Goal: Task Accomplishment & Management: Manage account settings

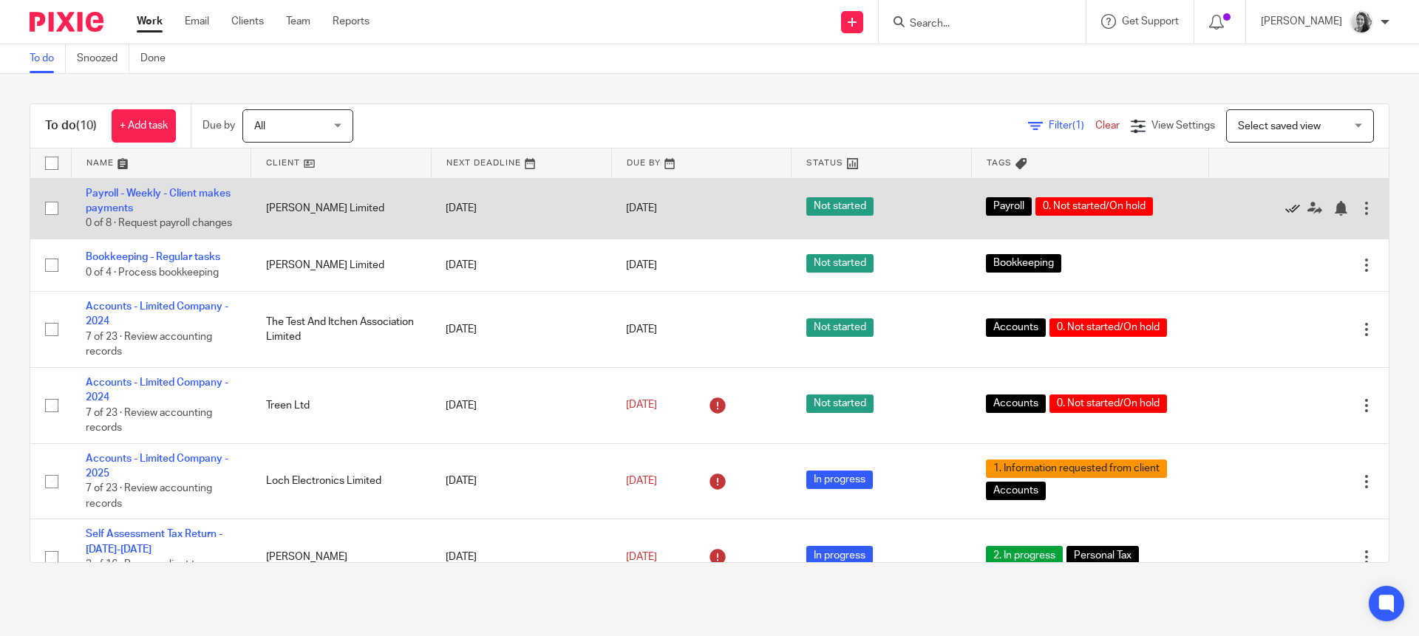
click at [1285, 213] on icon at bounding box center [1292, 208] width 15 height 15
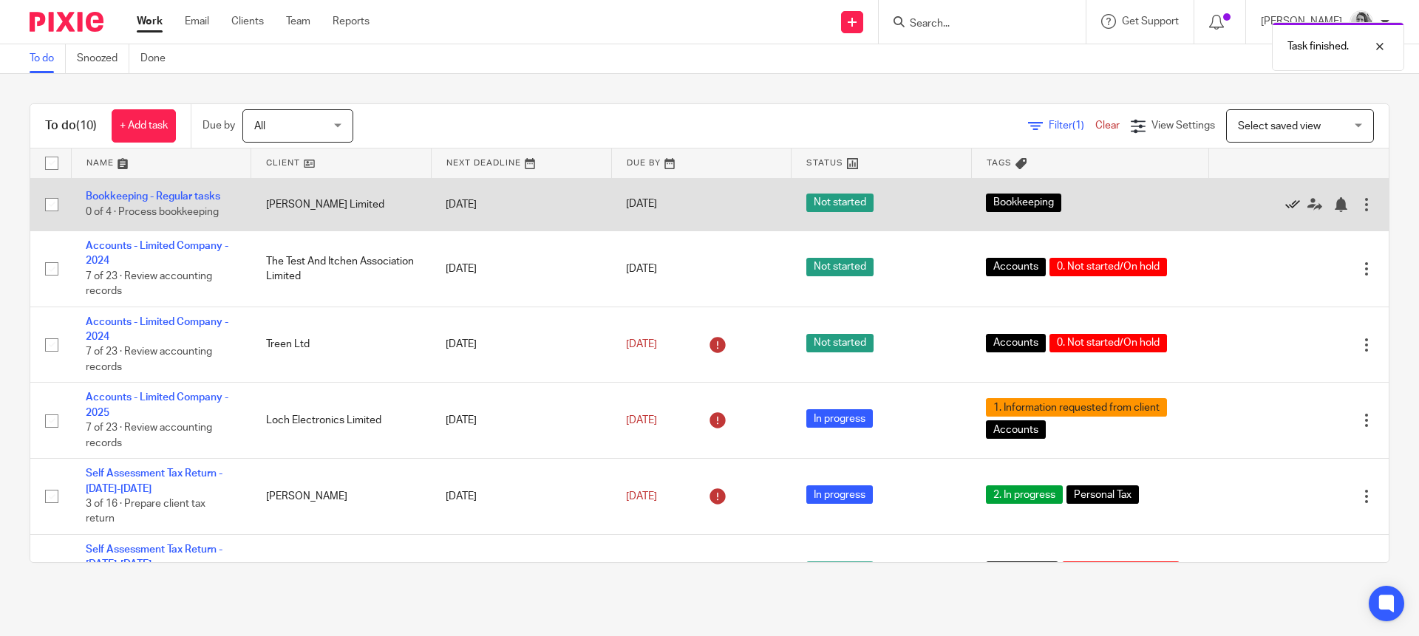
click at [1285, 206] on icon at bounding box center [1292, 204] width 15 height 15
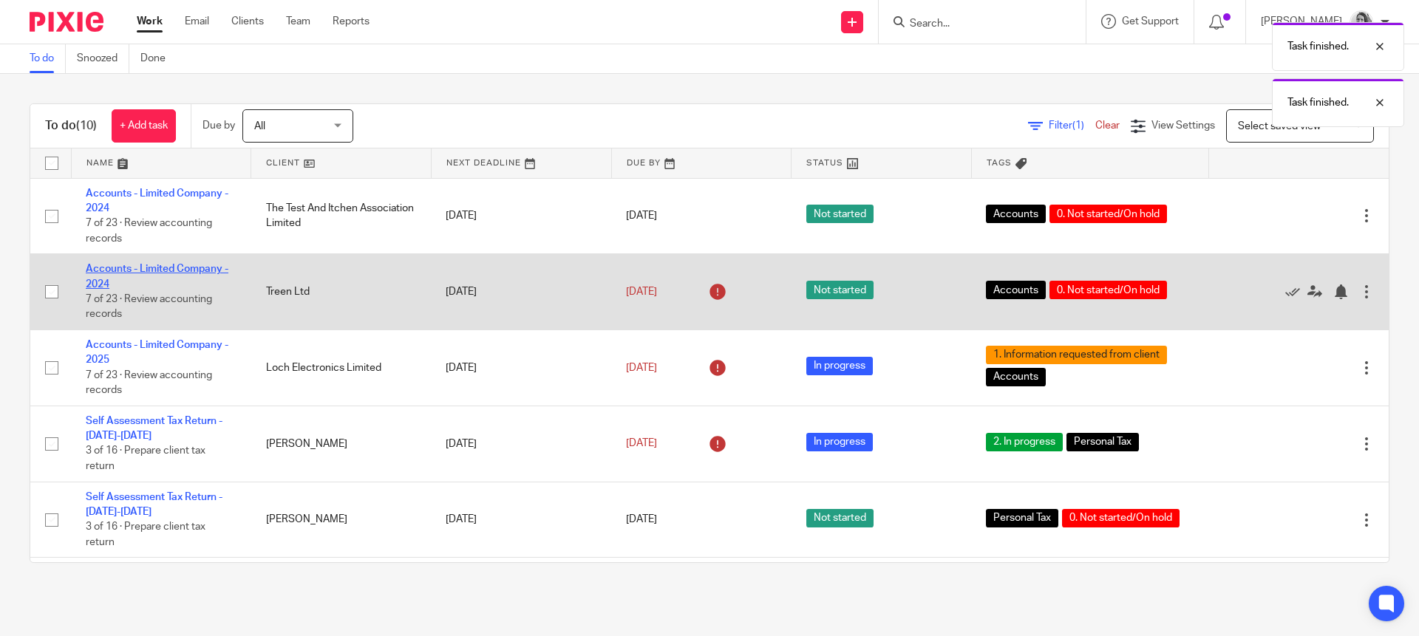
click at [153, 267] on link "Accounts - Limited Company - 2024" at bounding box center [157, 276] width 143 height 25
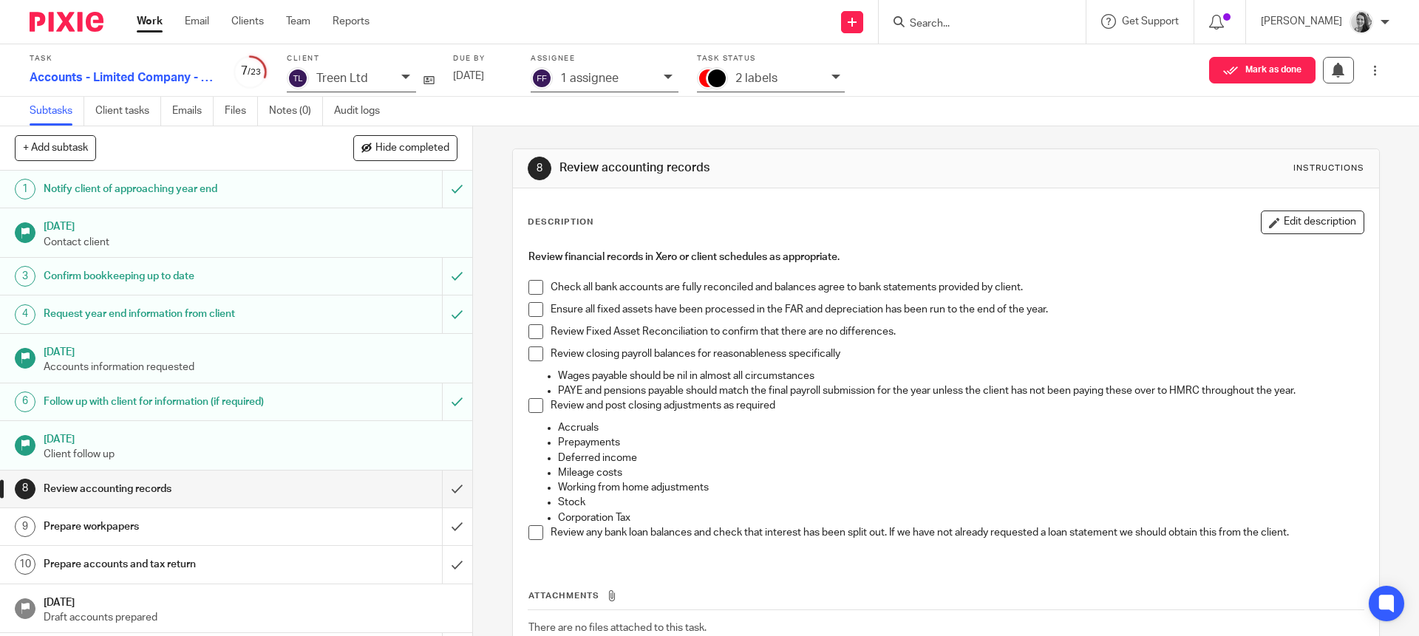
click at [792, 86] on div "2 labels" at bounding box center [779, 78] width 89 height 17
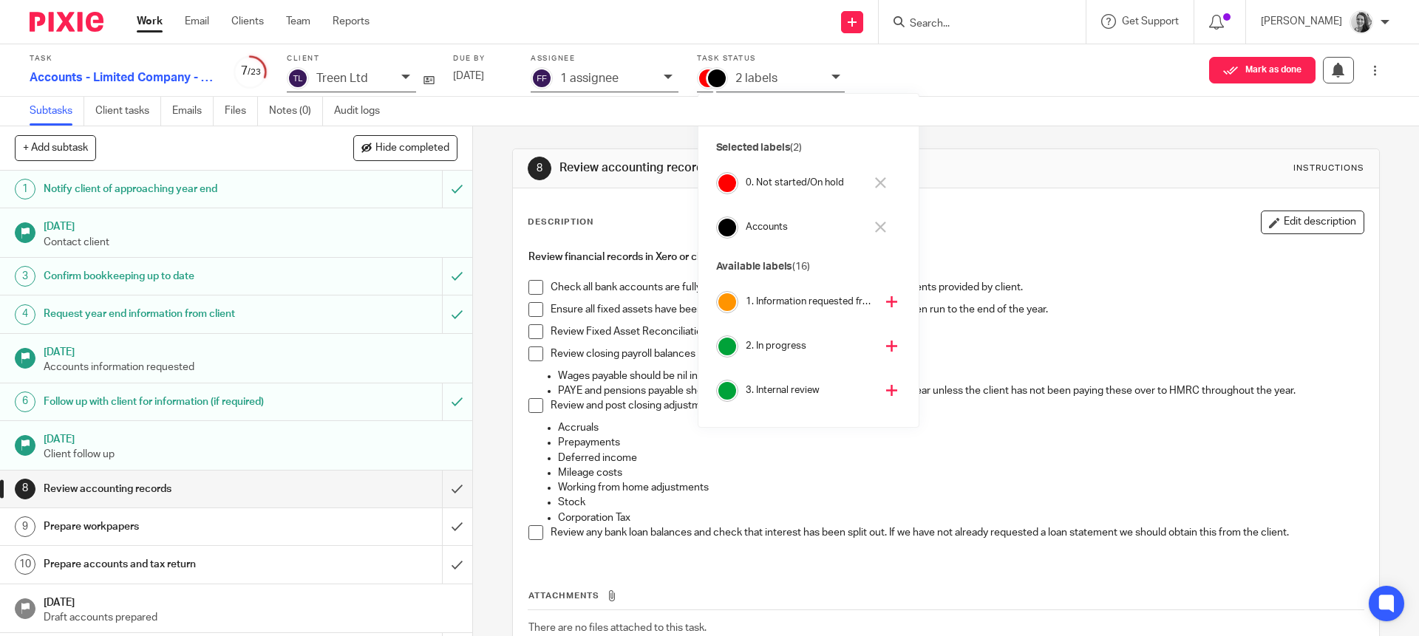
click at [880, 175] on button at bounding box center [880, 183] width 17 height 24
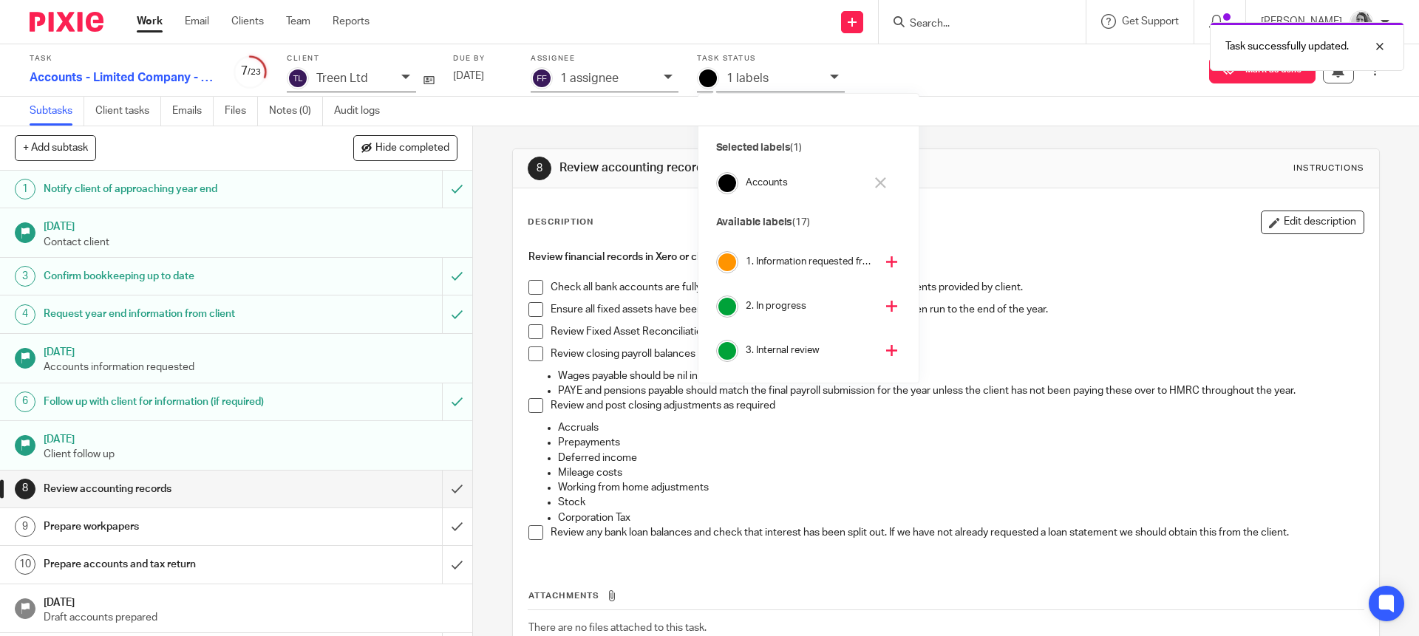
scroll to position [84, 0]
click at [886, 261] on icon at bounding box center [891, 261] width 11 height 11
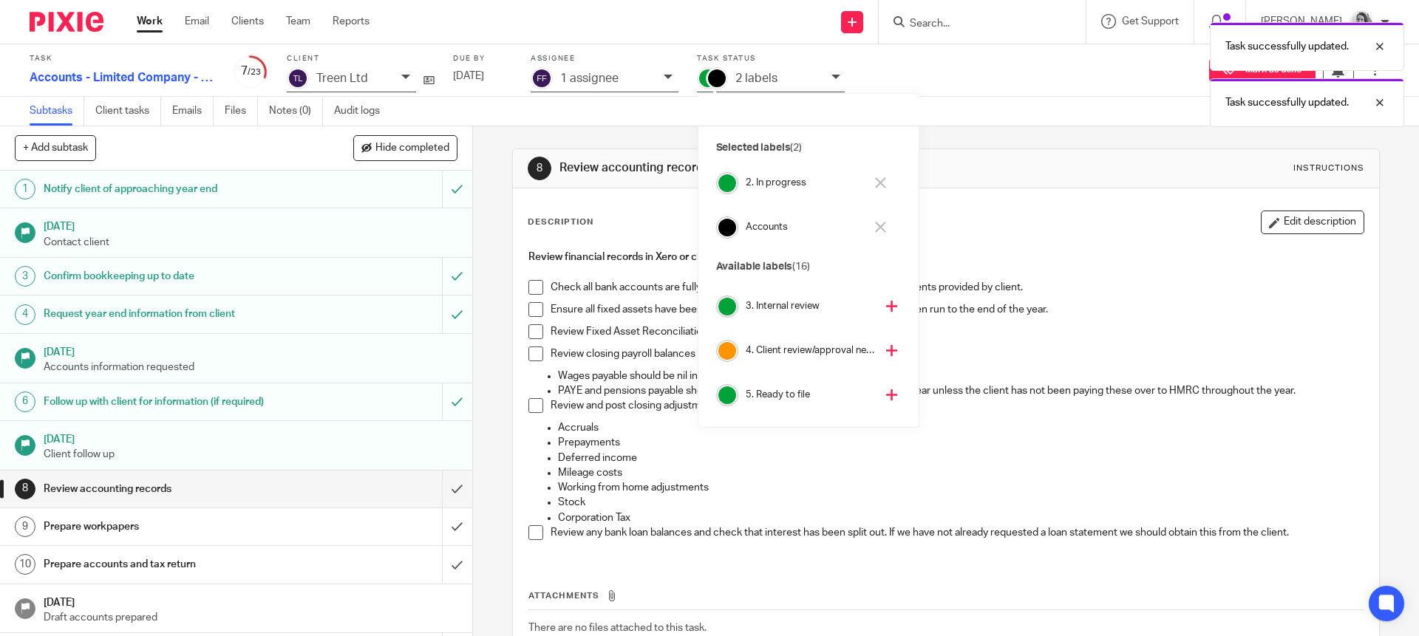
scroll to position [40, 0]
click at [560, 340] on div "Review Fixed Asset Reconciliation to confirm that there are no differences." at bounding box center [957, 335] width 812 height 22
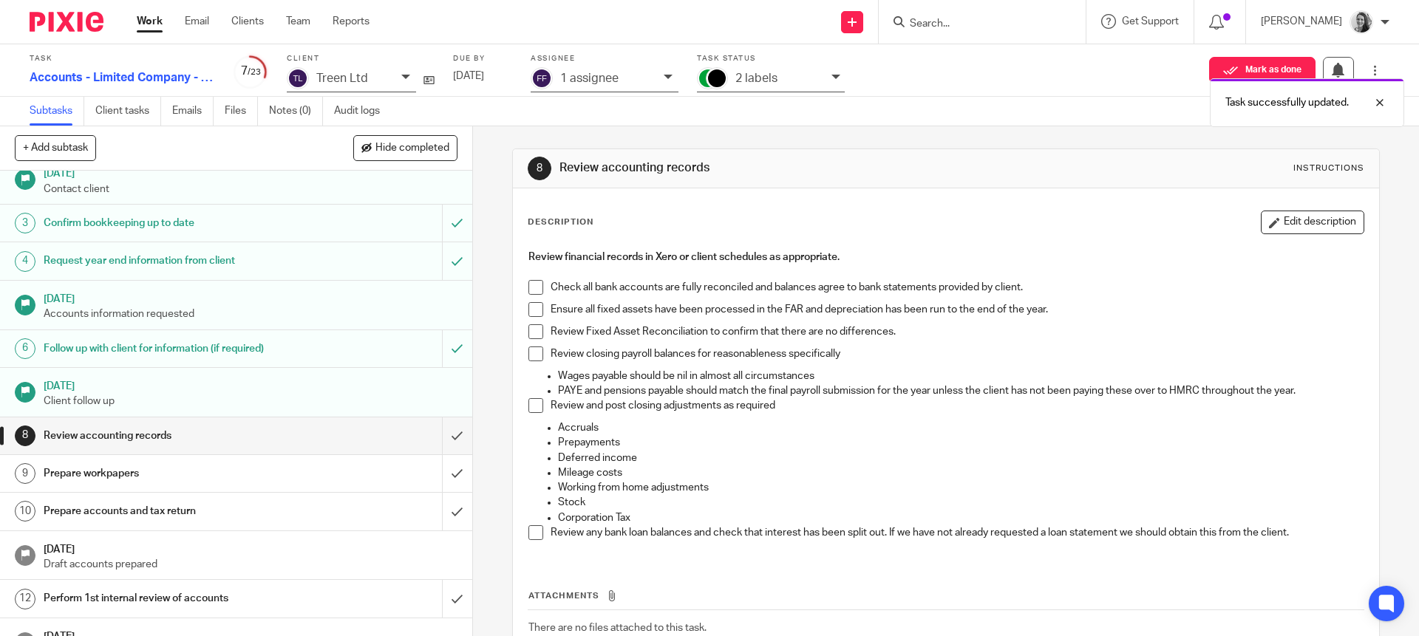
scroll to position [0, 0]
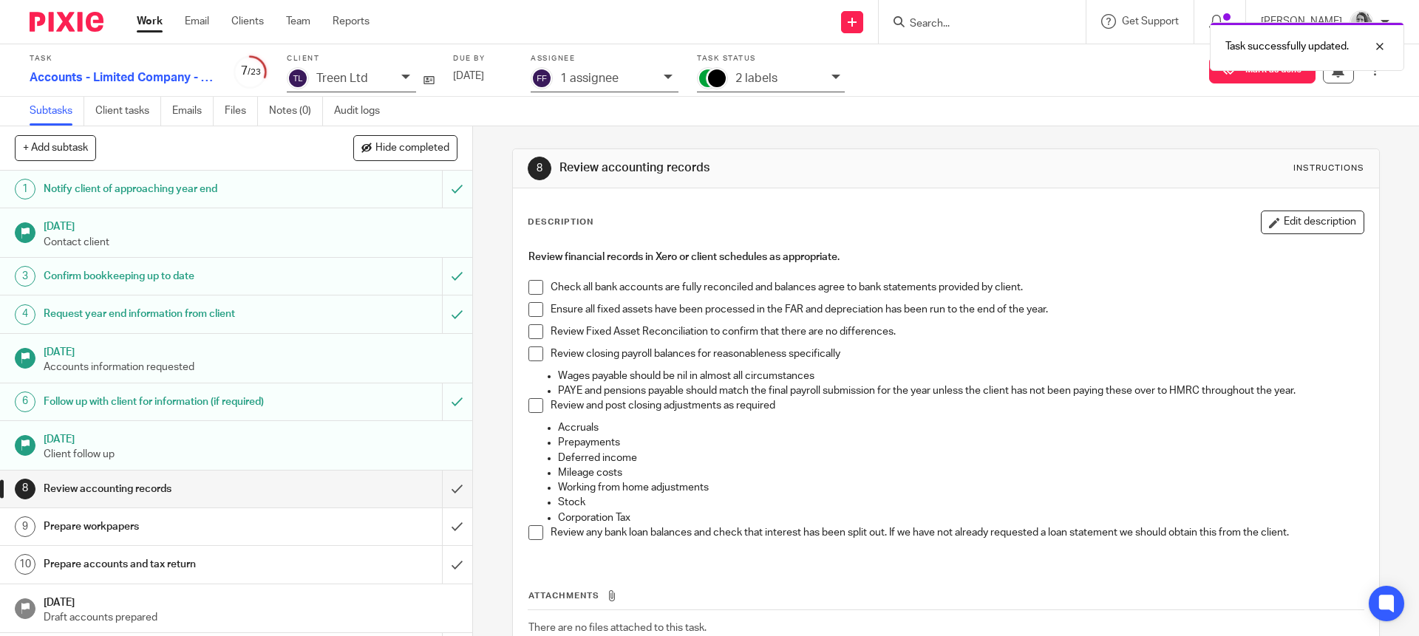
click at [155, 18] on link "Work" at bounding box center [150, 21] width 26 height 15
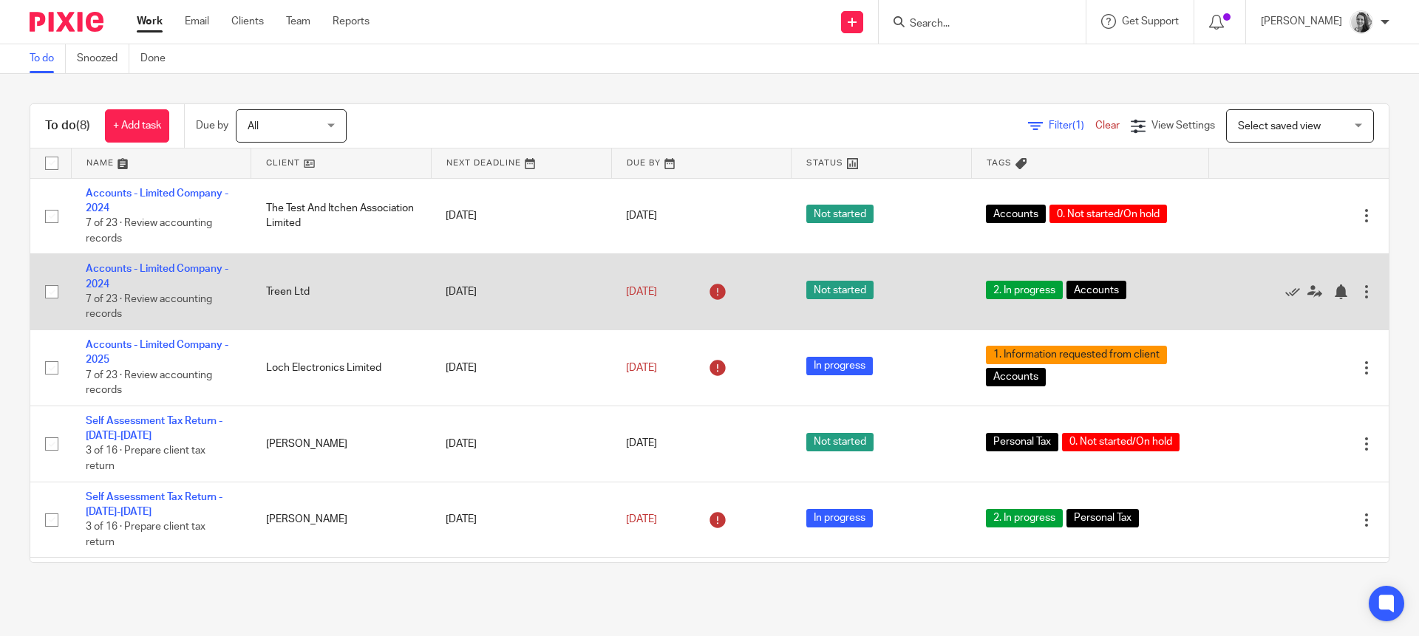
click at [47, 290] on input "checkbox" at bounding box center [52, 292] width 28 height 28
checkbox input "true"
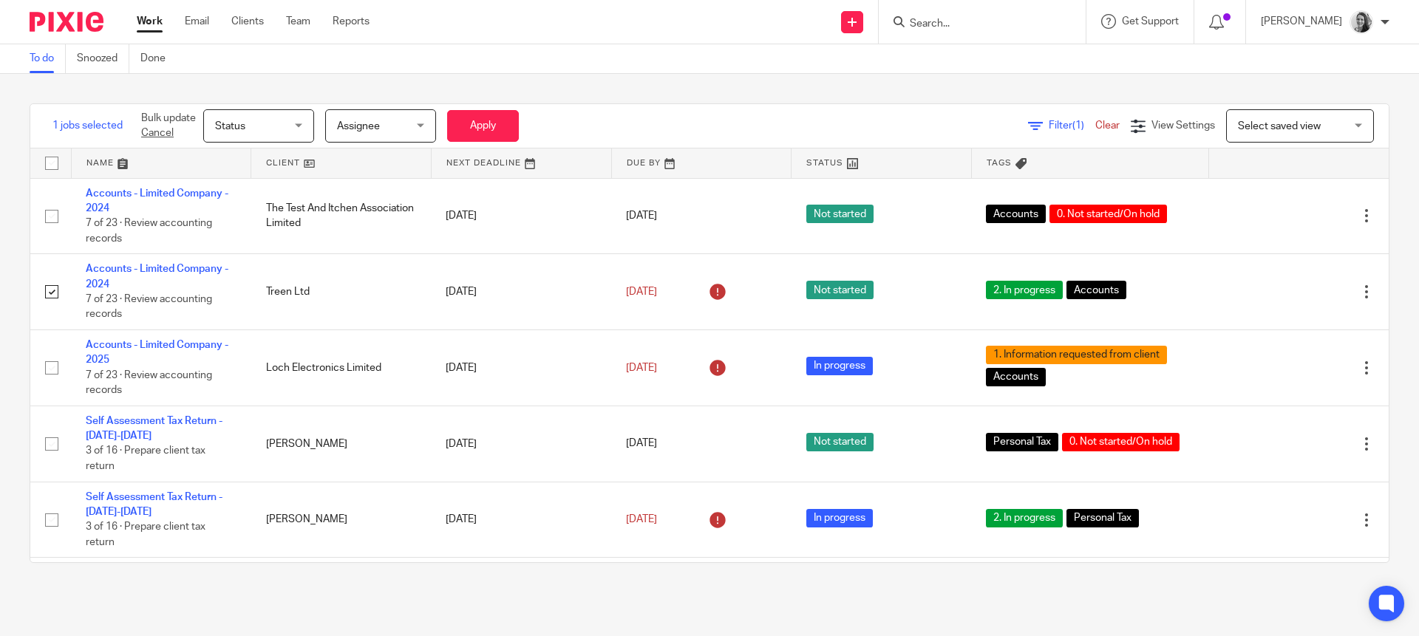
click at [293, 125] on span "Status" at bounding box center [254, 125] width 78 height 31
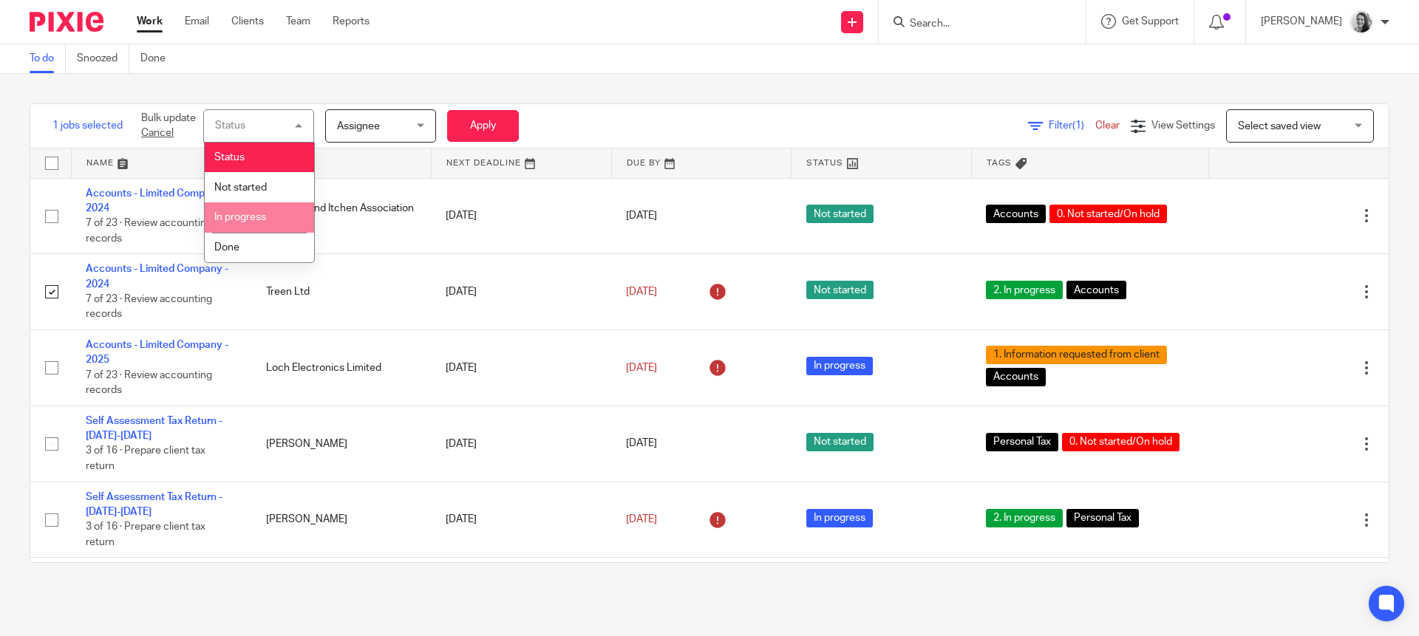
click at [282, 210] on li "In progress" at bounding box center [259, 218] width 109 height 30
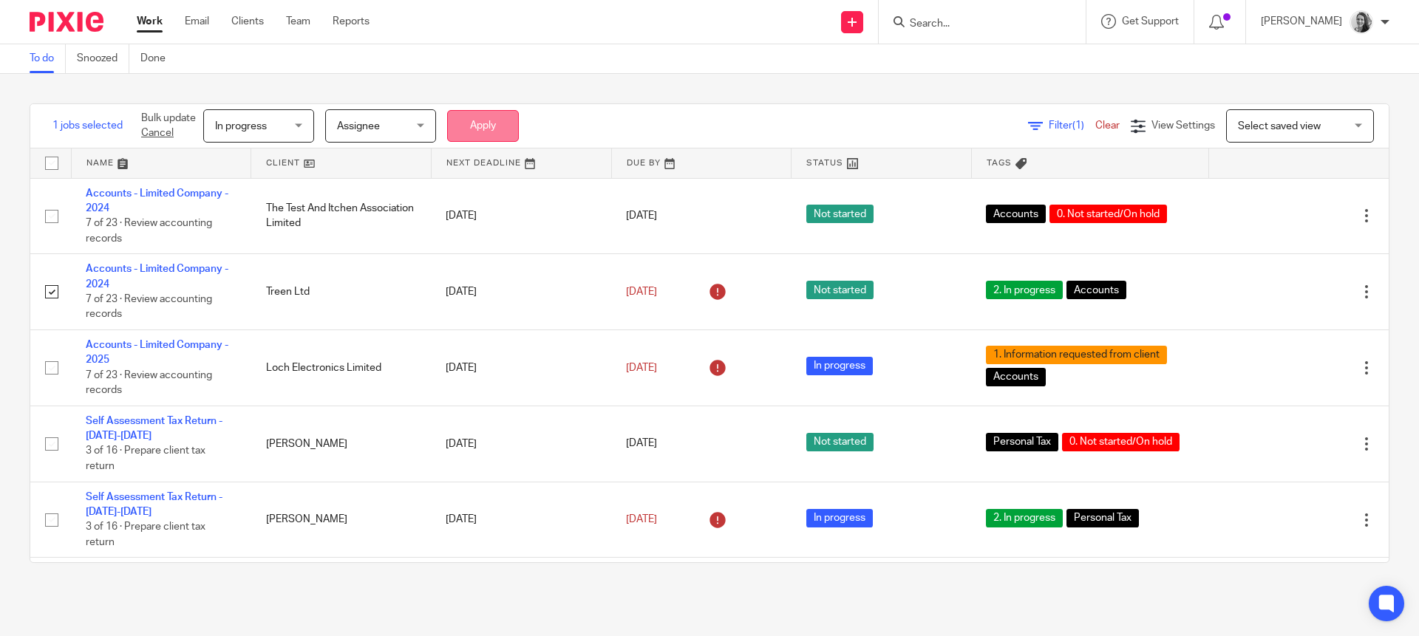
click at [516, 114] on button "Apply" at bounding box center [483, 126] width 72 height 32
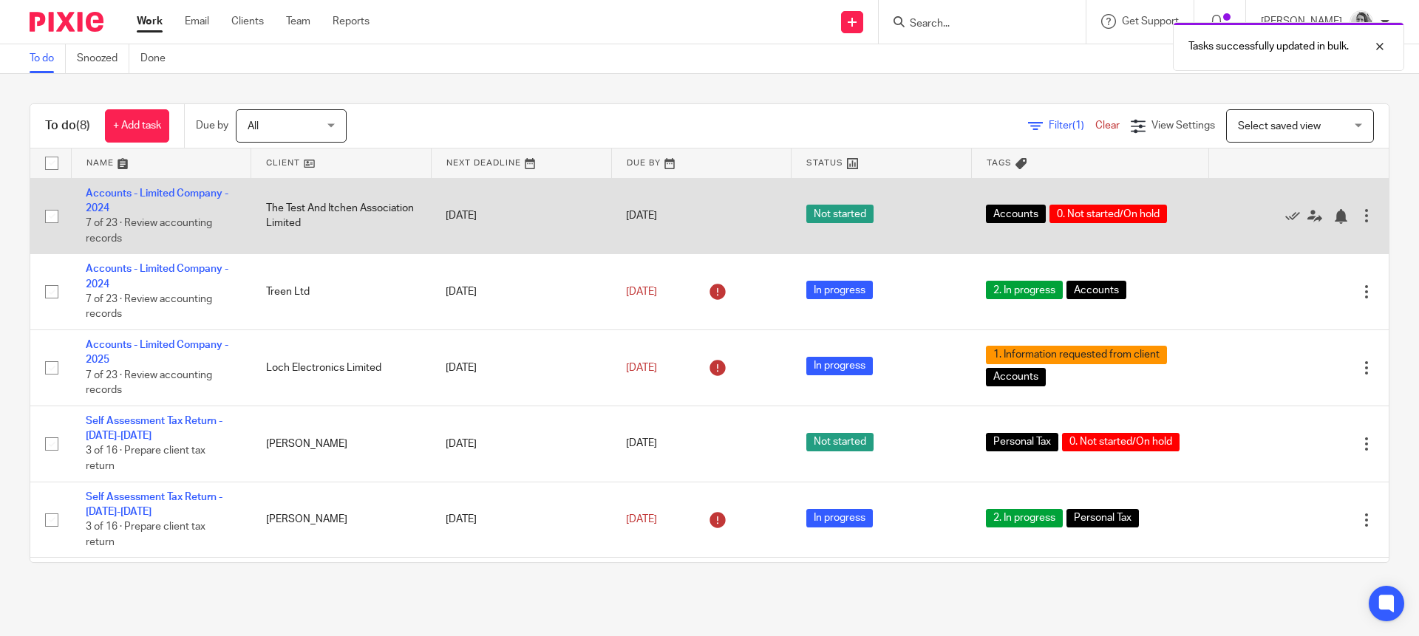
click at [46, 213] on input "checkbox" at bounding box center [52, 217] width 28 height 28
checkbox input "true"
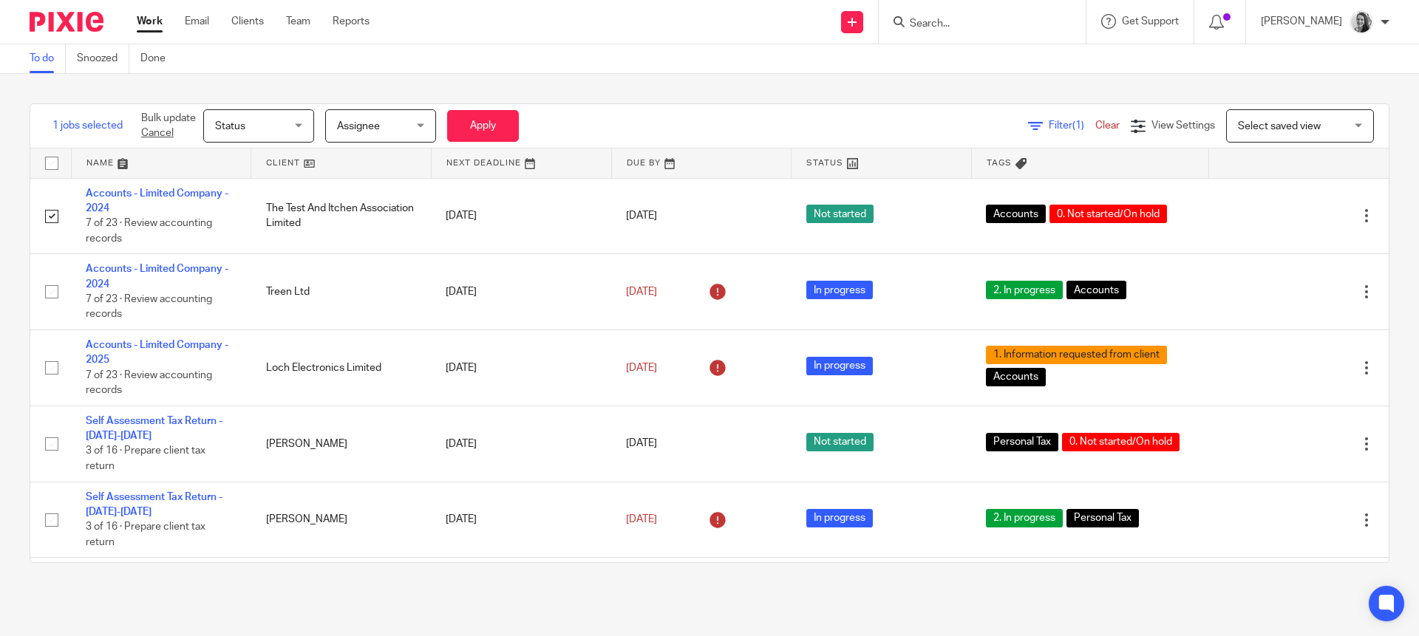
click at [302, 123] on div "Status Status" at bounding box center [258, 125] width 111 height 33
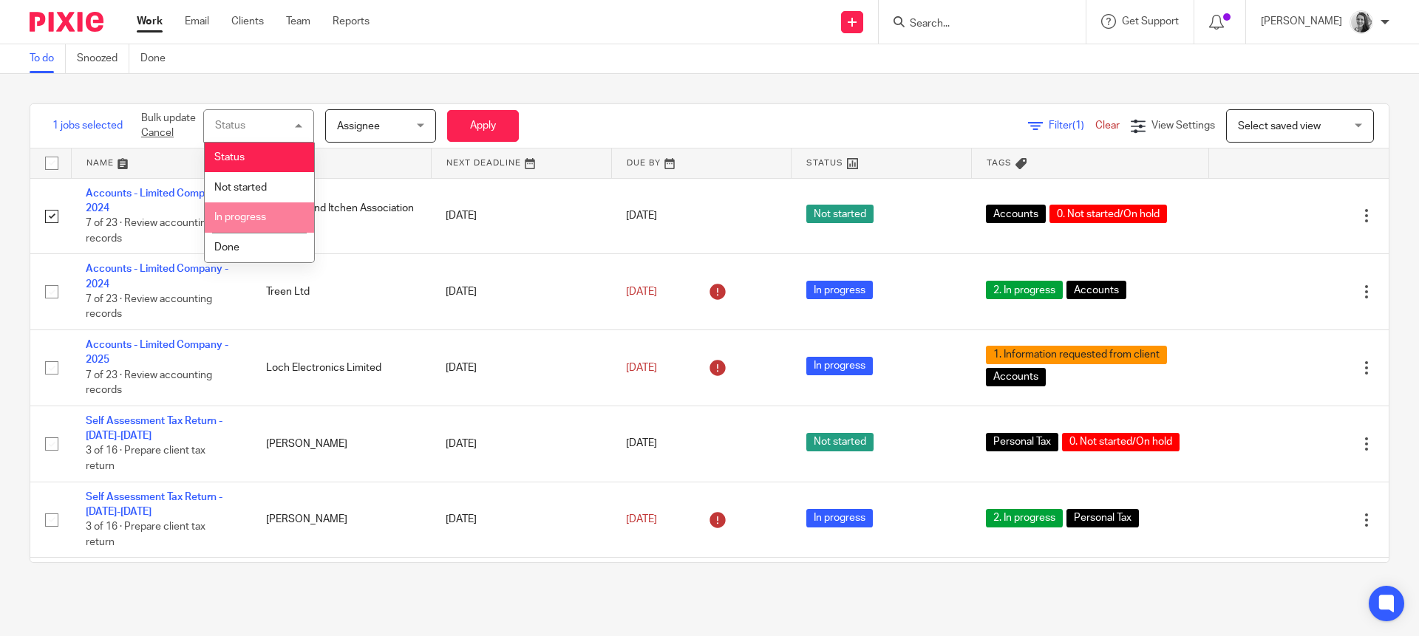
click at [254, 220] on span "In progress" at bounding box center [240, 217] width 52 height 10
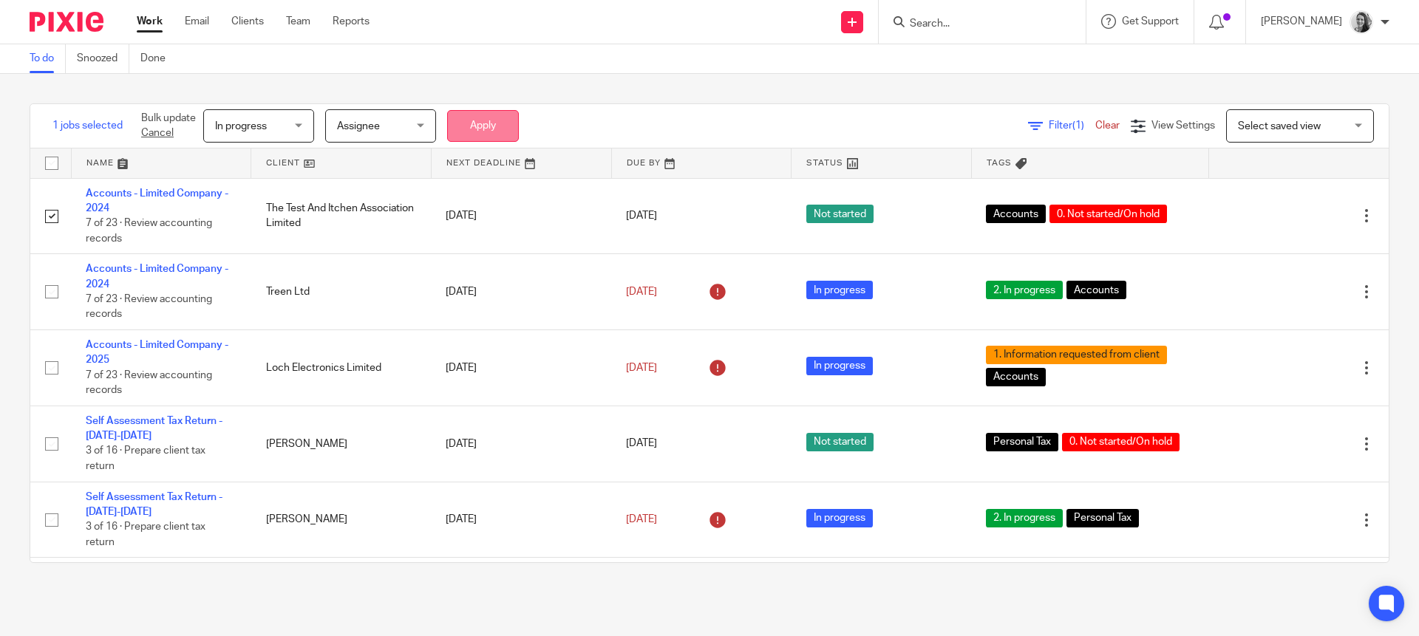
click at [472, 120] on button "Apply" at bounding box center [483, 126] width 72 height 32
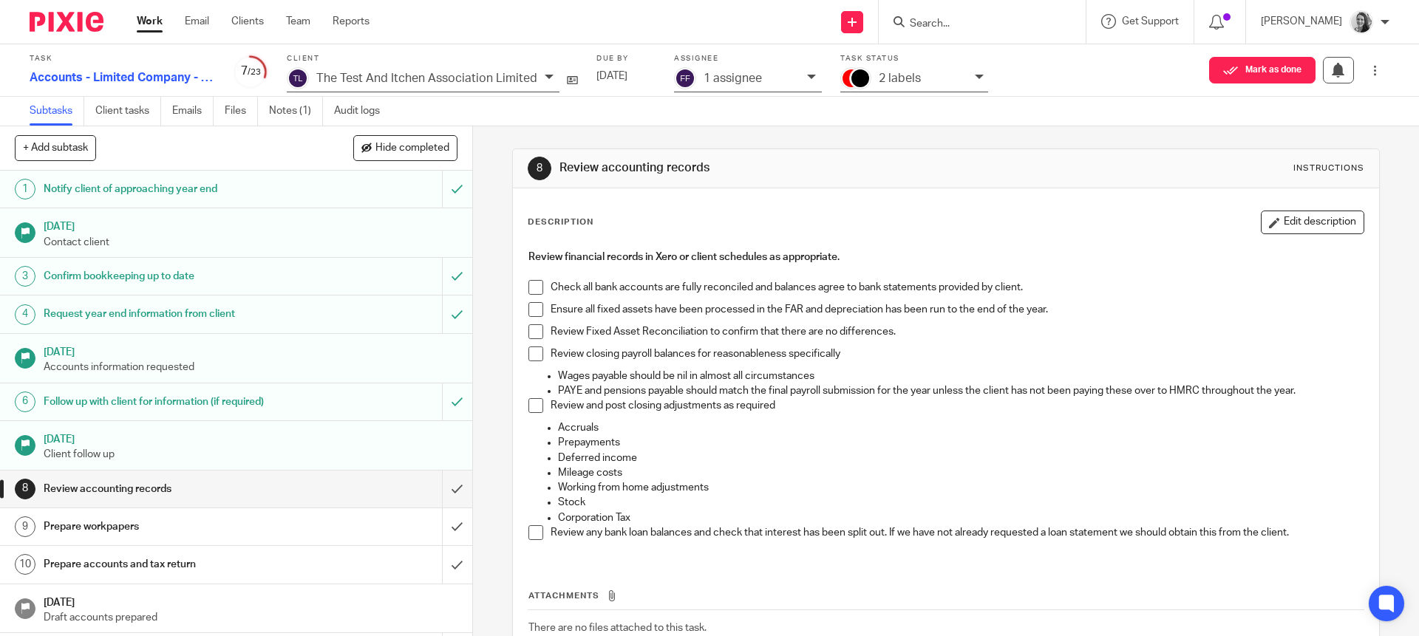
click at [868, 82] on div "2 labels" at bounding box center [914, 79] width 148 height 25
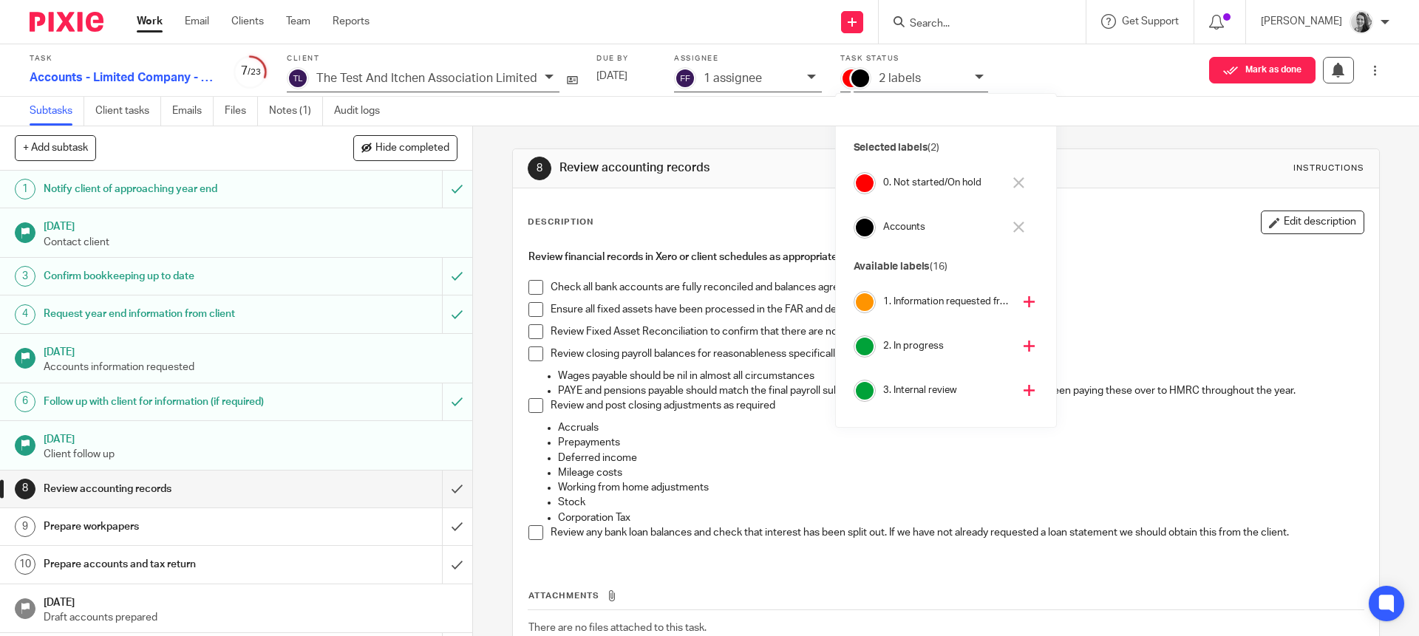
click at [1021, 180] on icon at bounding box center [1018, 182] width 11 height 11
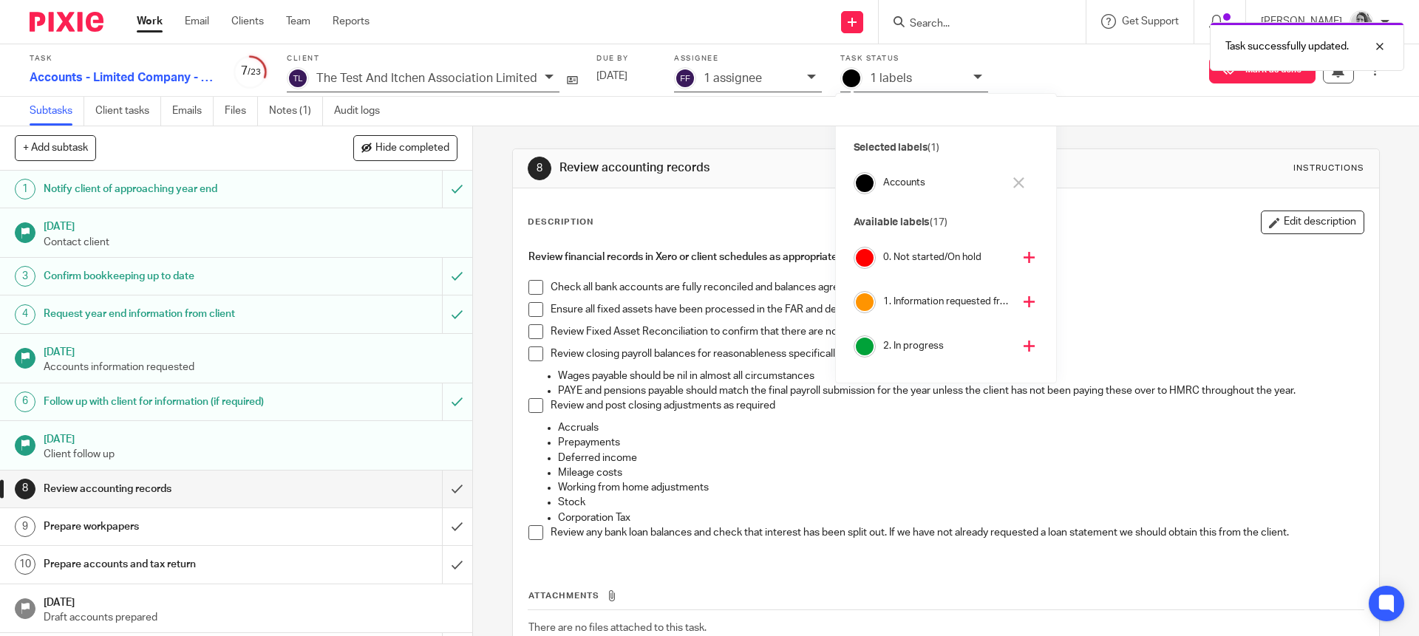
click at [1024, 344] on icon at bounding box center [1029, 346] width 11 height 11
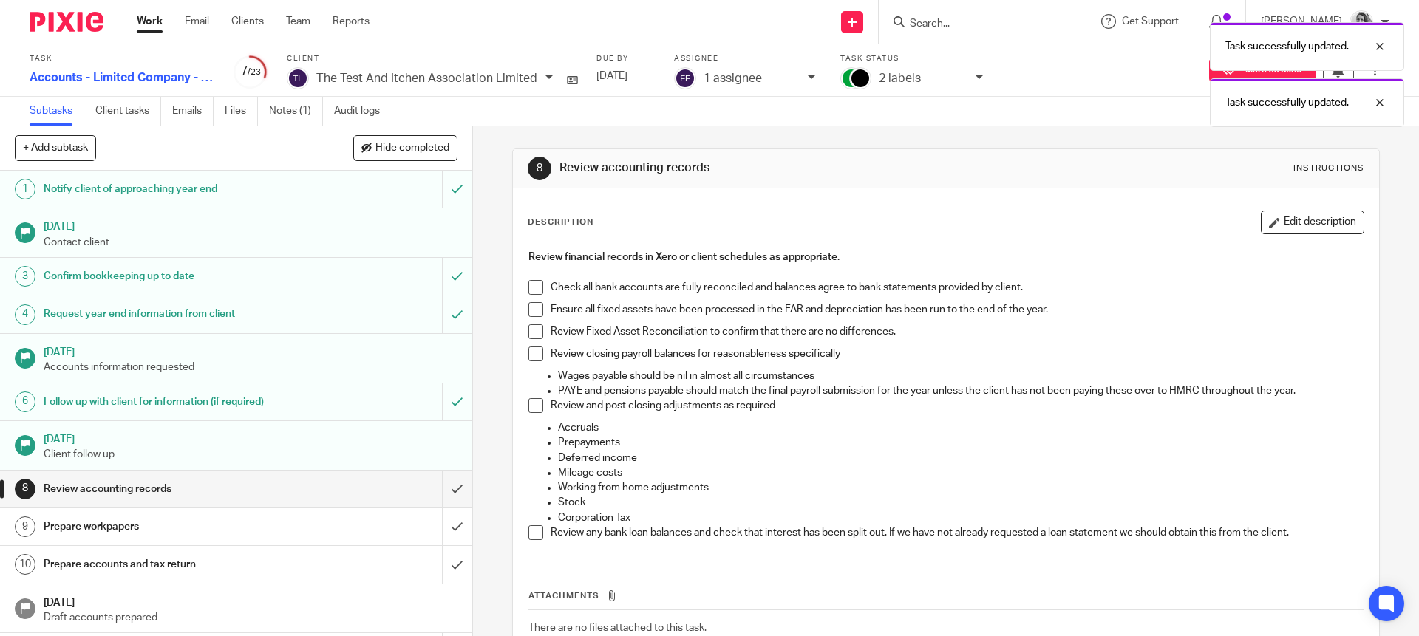
click at [142, 16] on link "Work" at bounding box center [150, 21] width 26 height 15
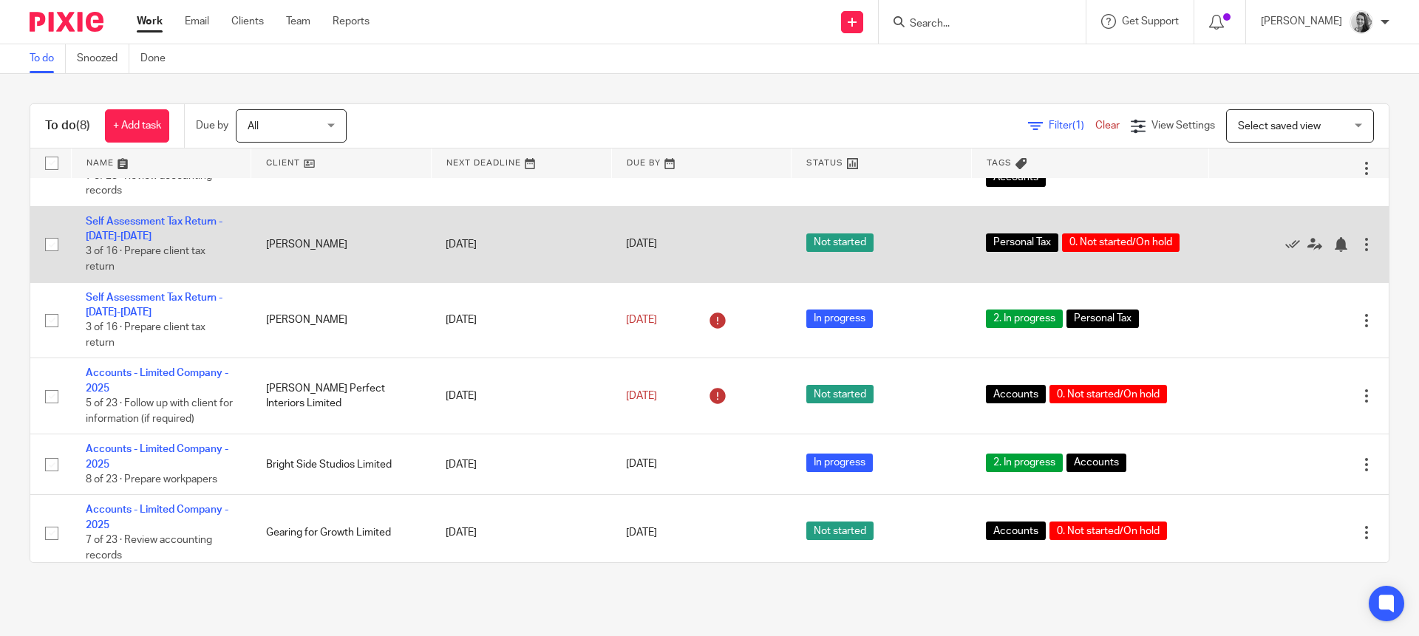
scroll to position [219, 0]
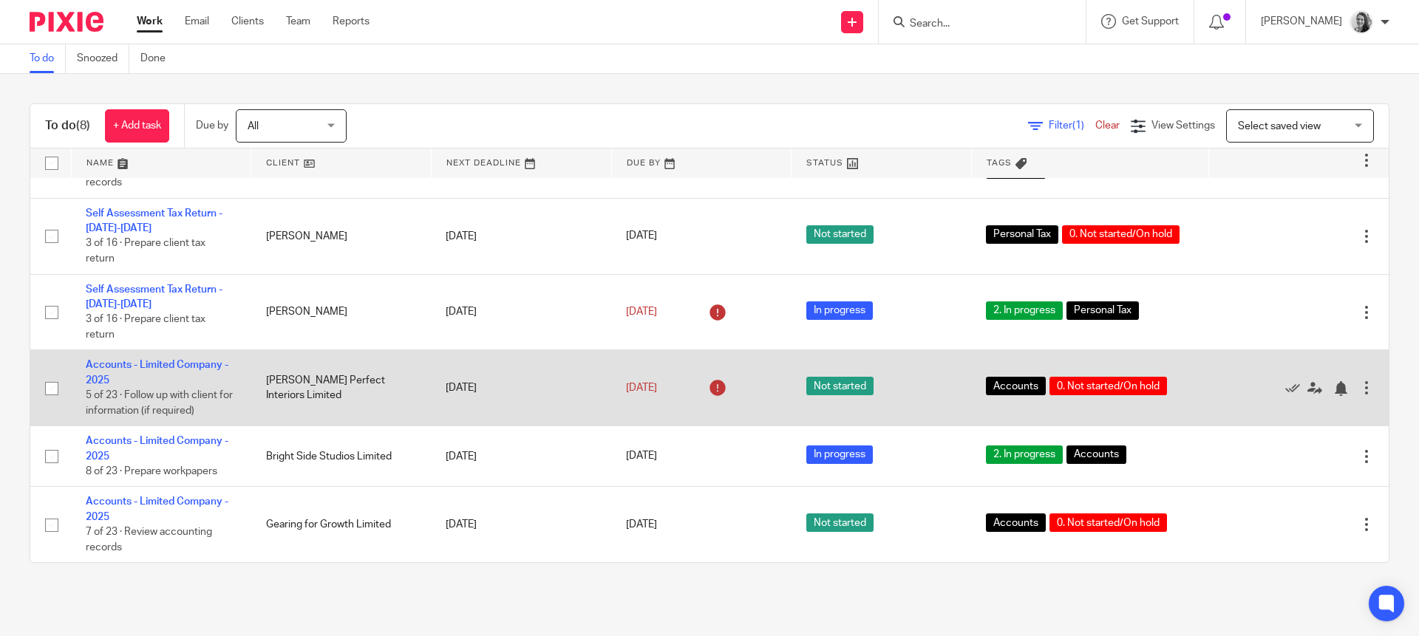
click at [52, 386] on input "checkbox" at bounding box center [52, 389] width 28 height 28
checkbox input "true"
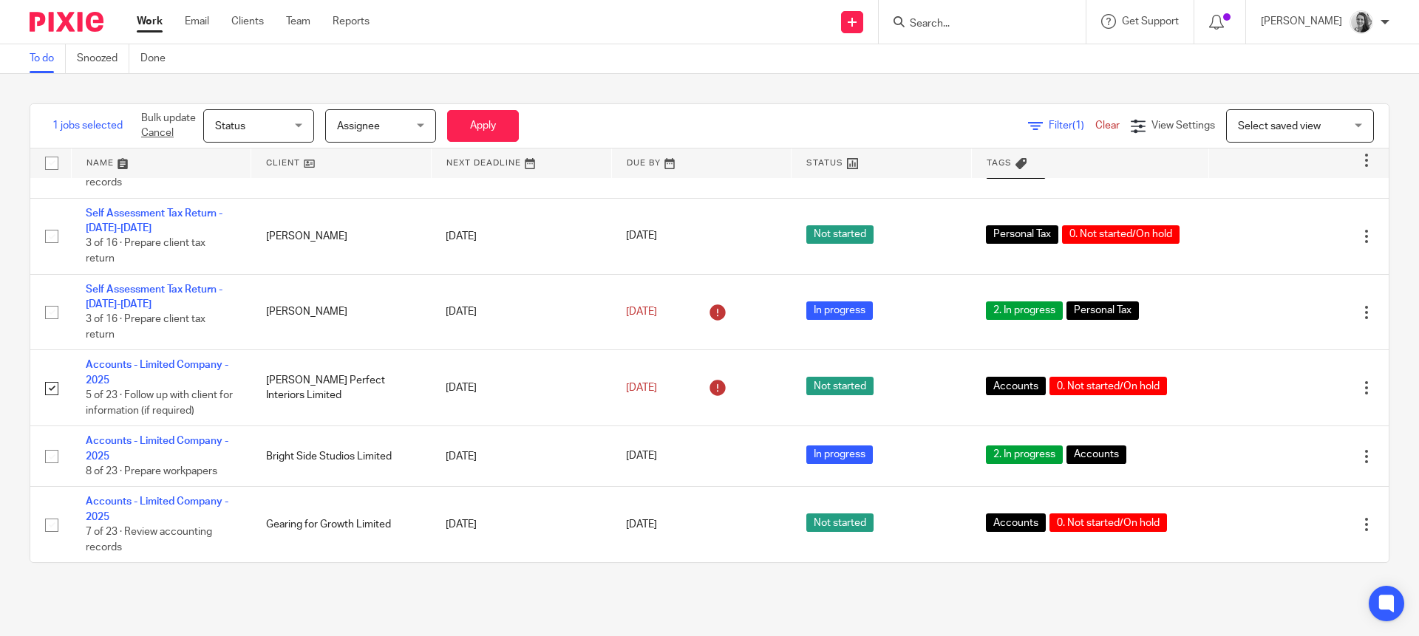
click at [274, 132] on span "Status" at bounding box center [254, 125] width 78 height 31
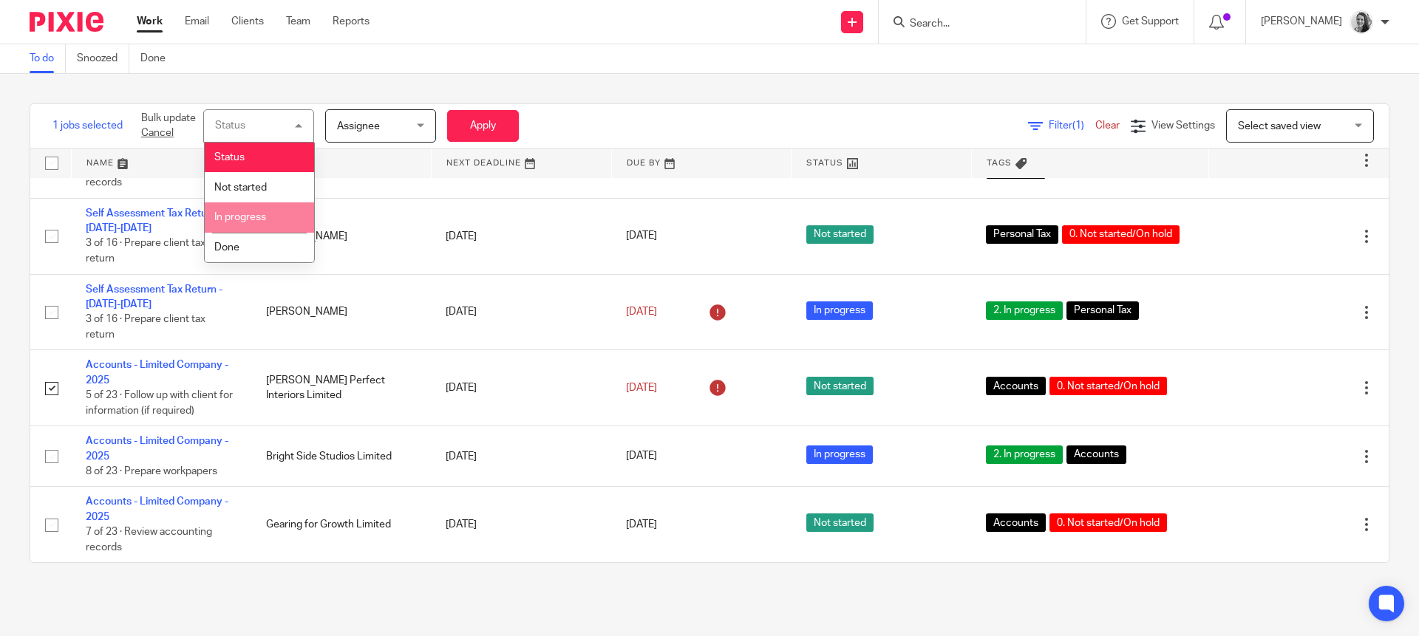
click at [247, 227] on li "In progress" at bounding box center [259, 218] width 109 height 30
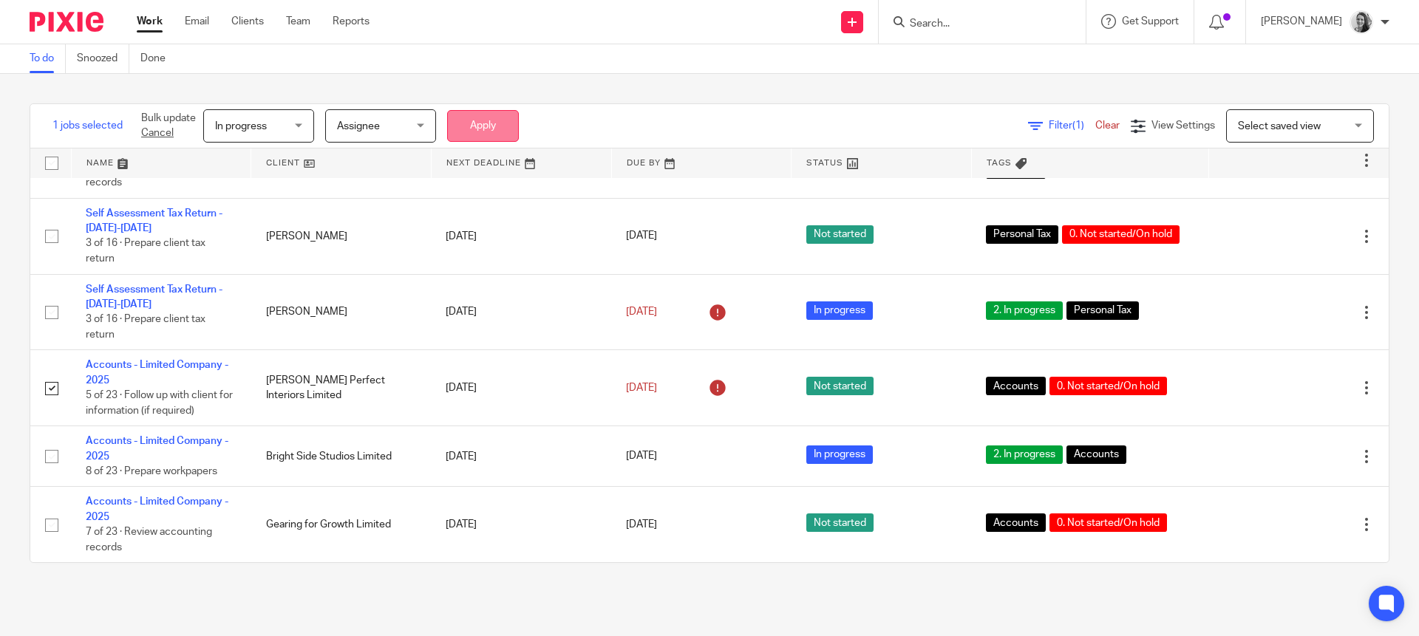
click at [468, 119] on button "Apply" at bounding box center [483, 126] width 72 height 32
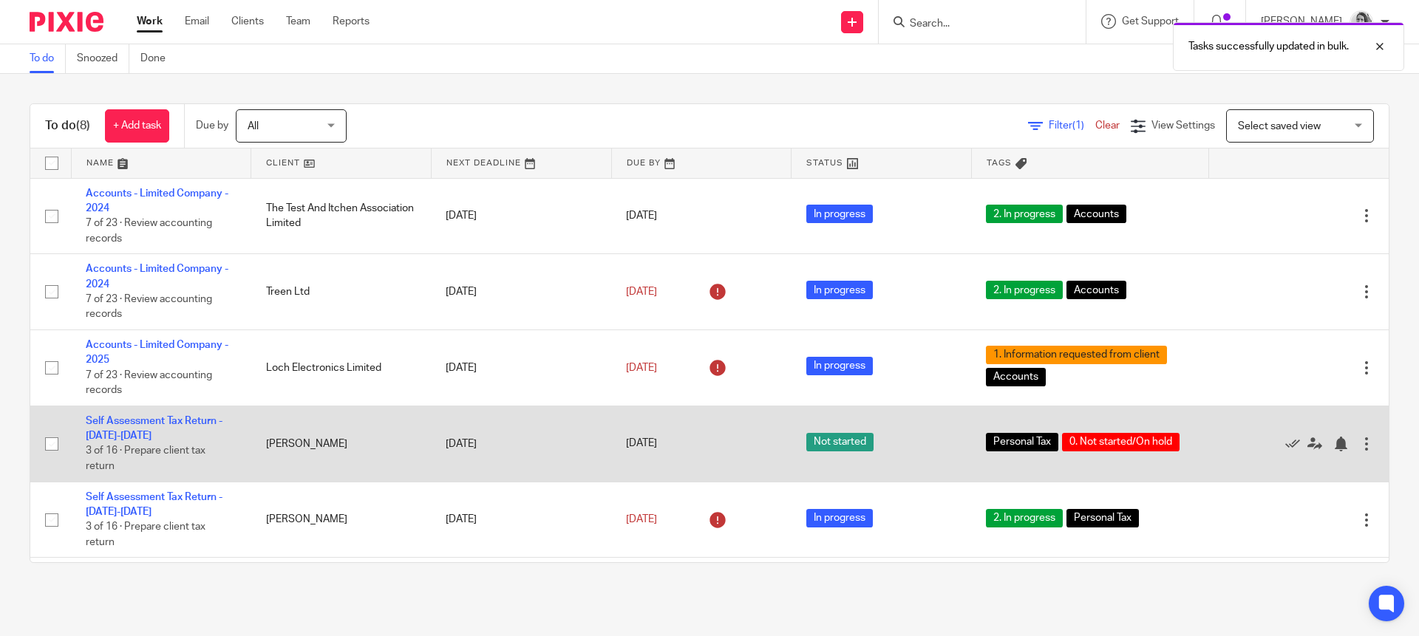
scroll to position [219, 0]
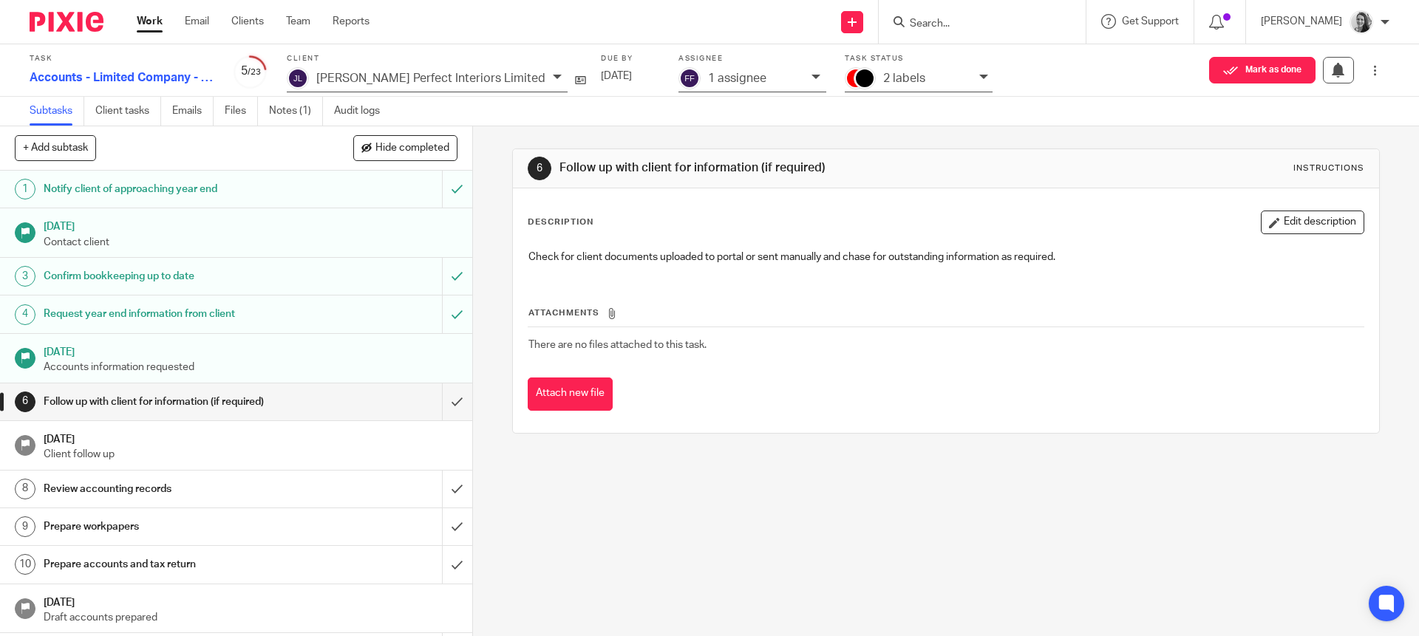
click at [883, 82] on p "2 labels" at bounding box center [904, 78] width 42 height 13
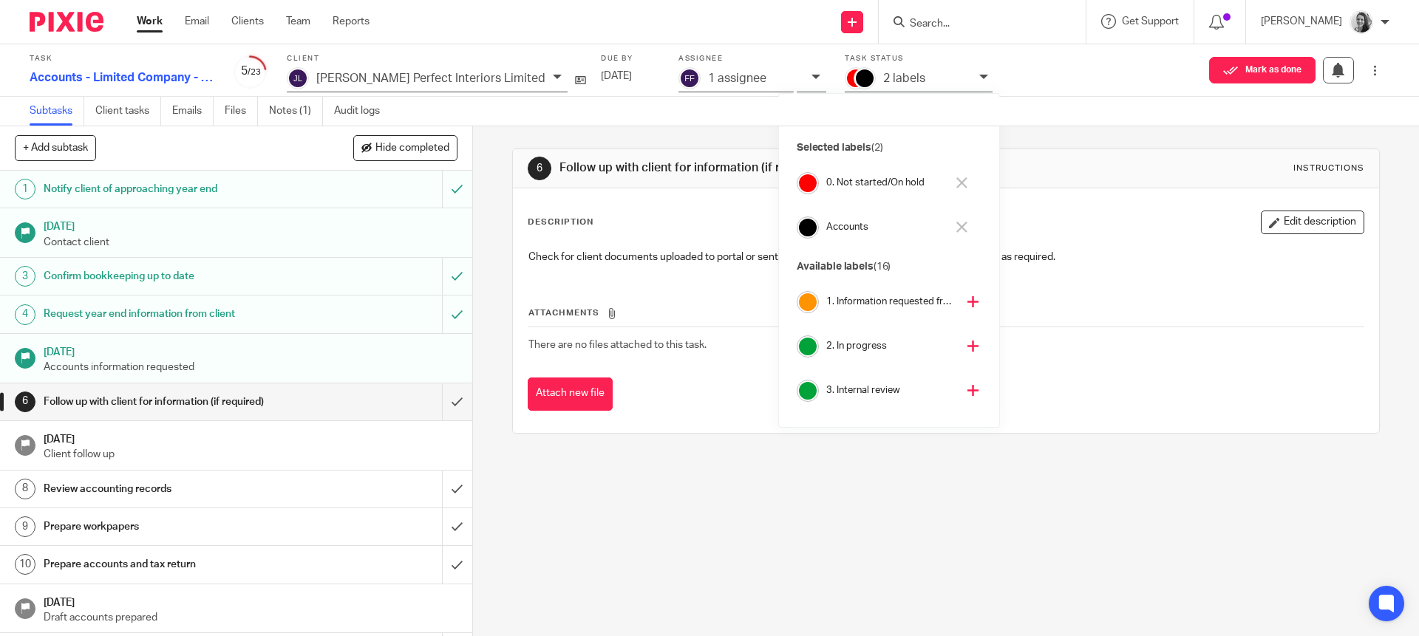
click at [961, 180] on icon at bounding box center [961, 182] width 11 height 11
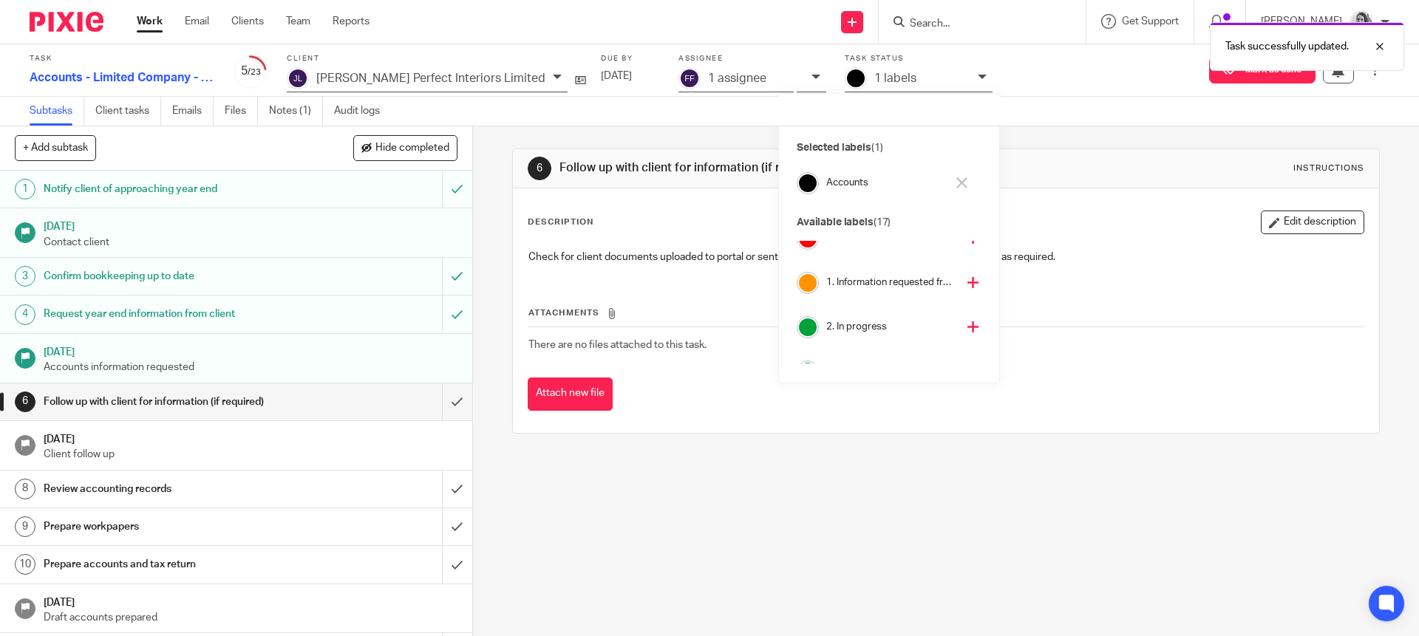
scroll to position [28, 0]
click at [968, 319] on icon at bounding box center [973, 318] width 11 height 11
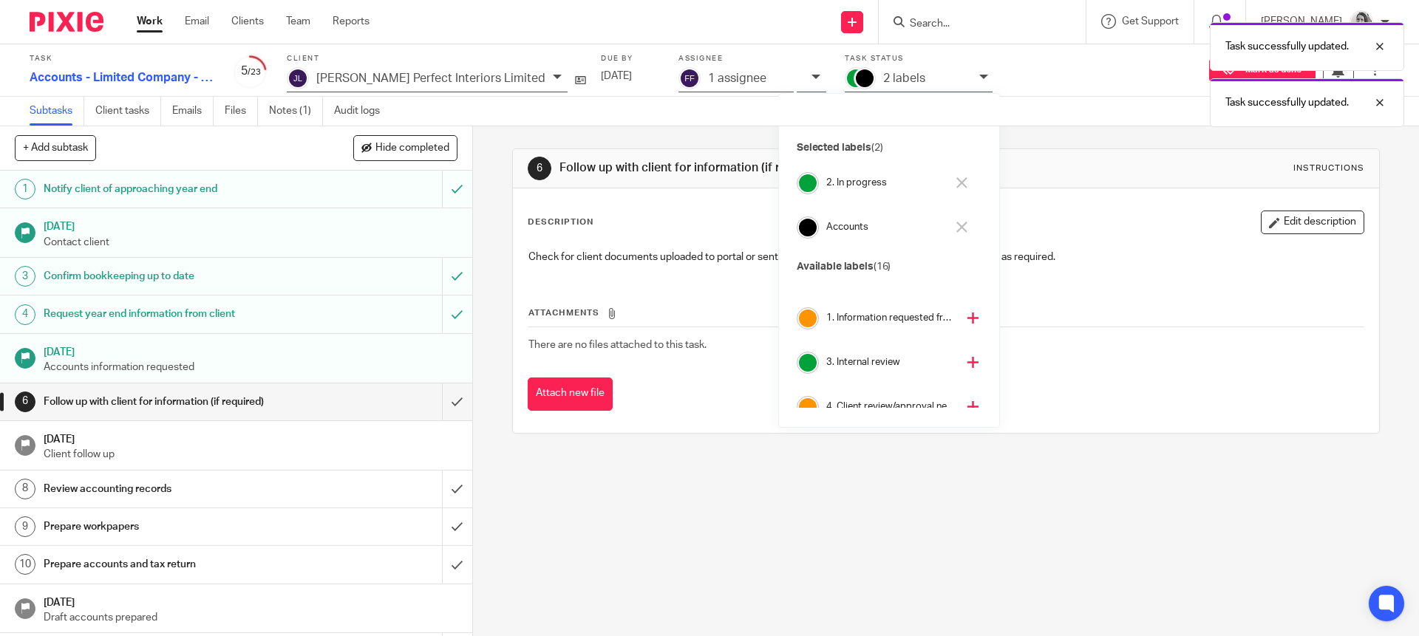
click at [712, 259] on p "Check for client documents uploaded to portal or sent manually and chase for ou…" at bounding box center [945, 257] width 835 height 15
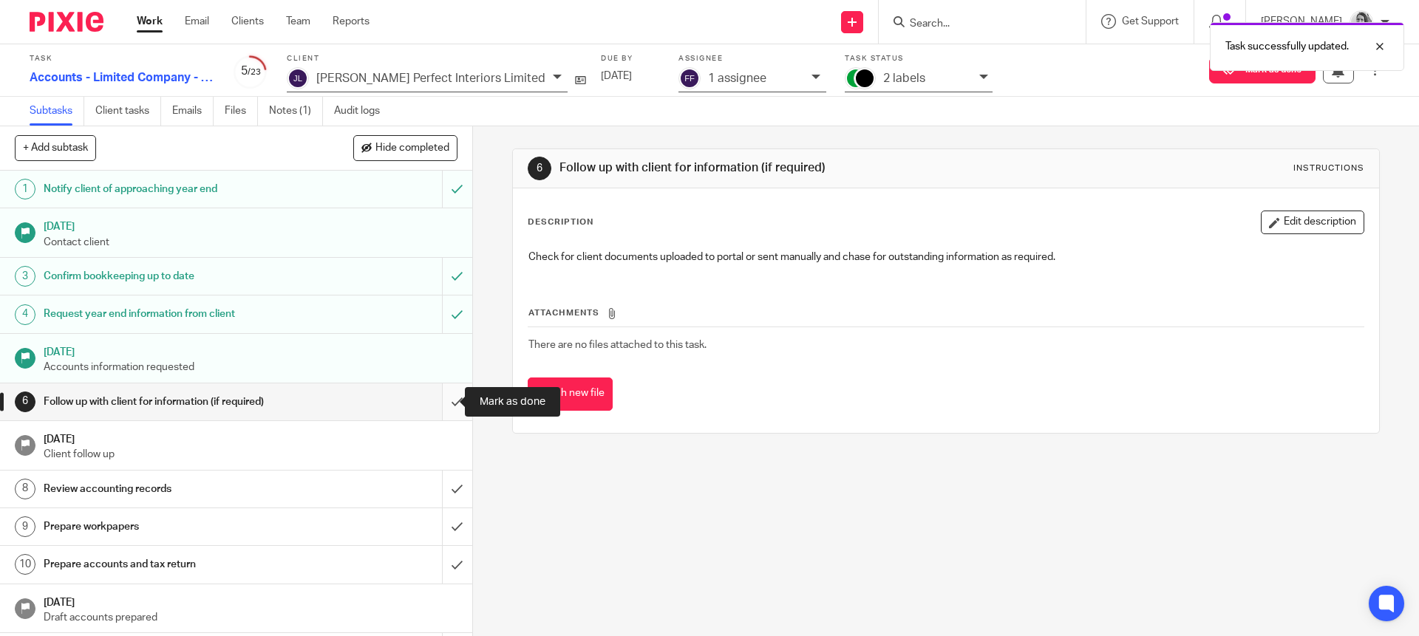
click at [444, 406] on input "submit" at bounding box center [236, 402] width 472 height 37
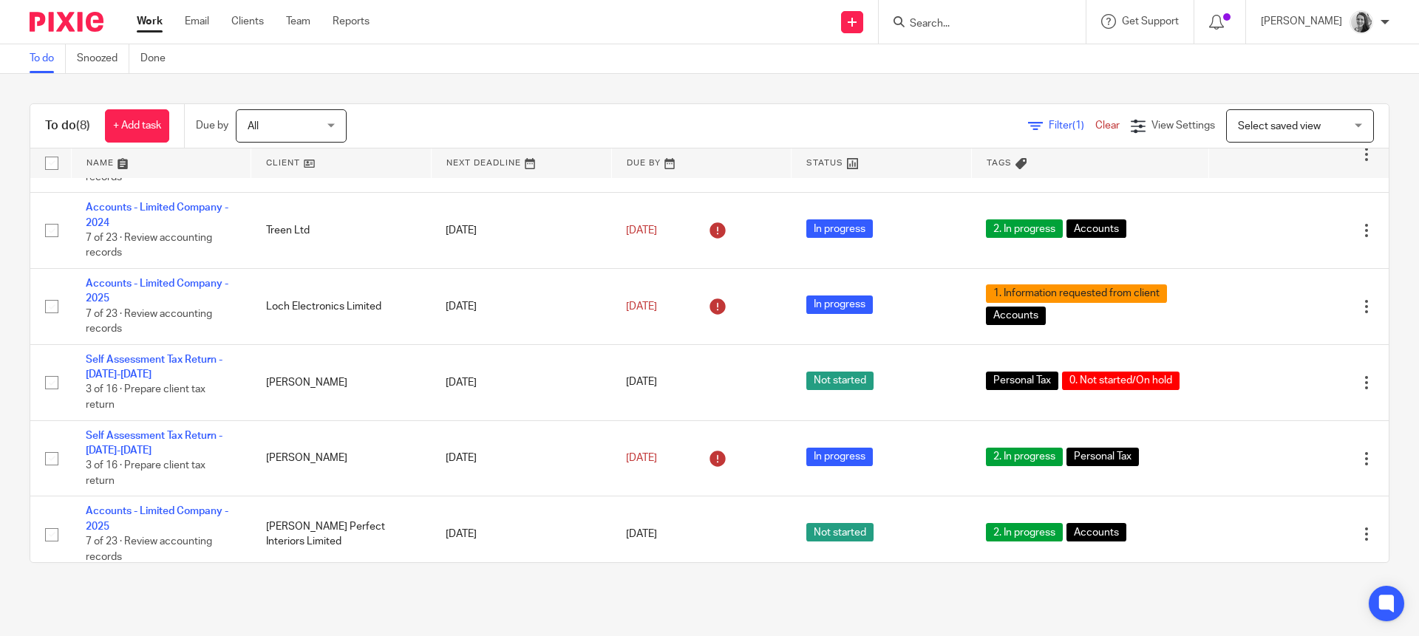
scroll to position [219, 0]
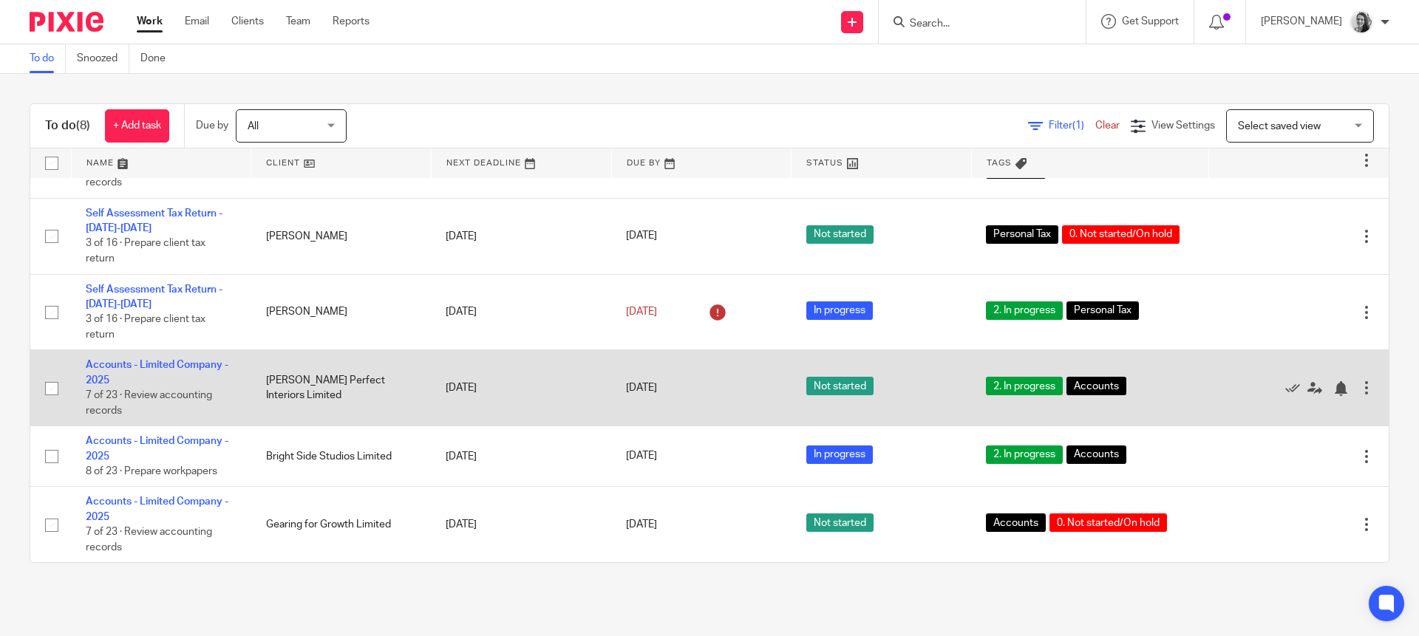
click at [49, 386] on input "checkbox" at bounding box center [52, 389] width 28 height 28
checkbox input "true"
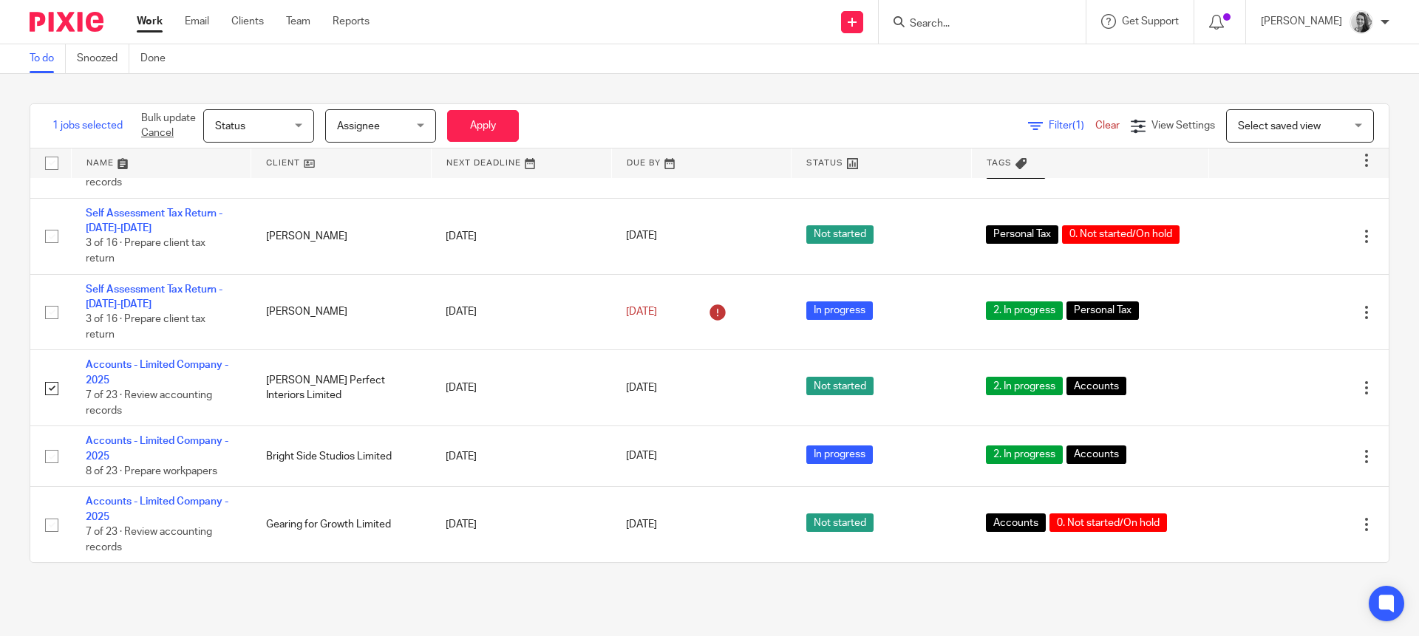
click at [254, 126] on span "Status" at bounding box center [254, 125] width 78 height 31
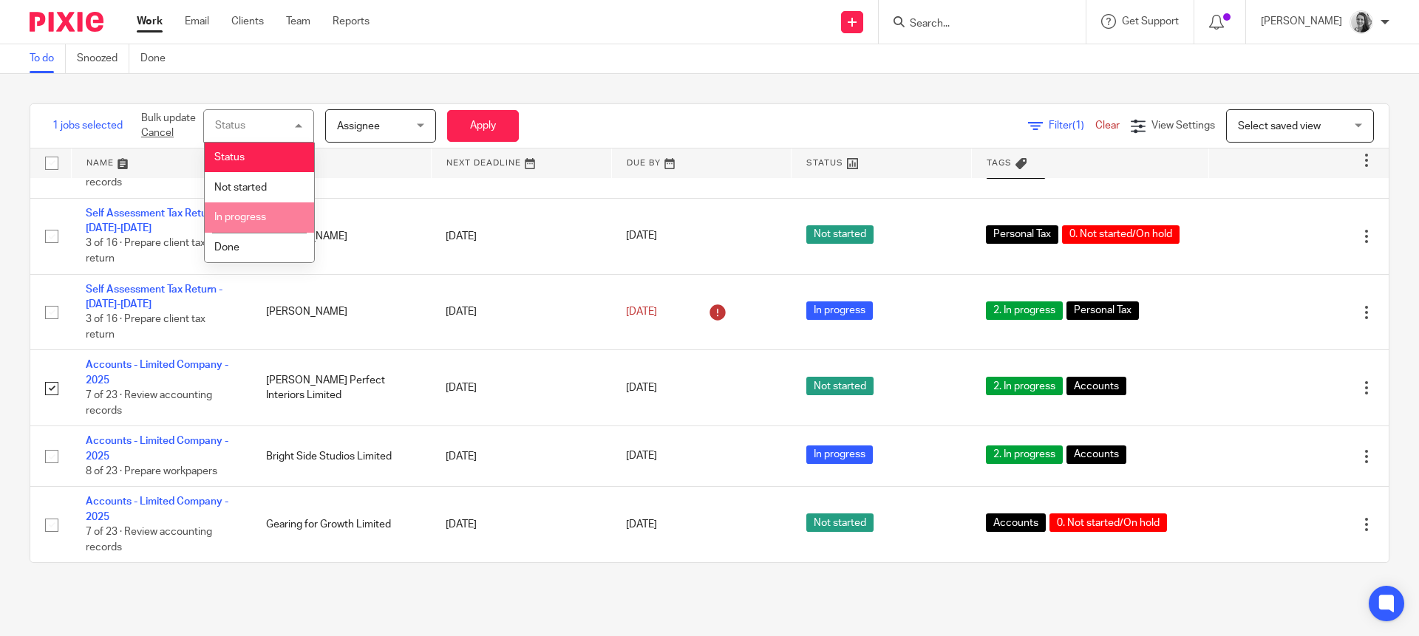
click at [240, 222] on span "In progress" at bounding box center [240, 217] width 52 height 10
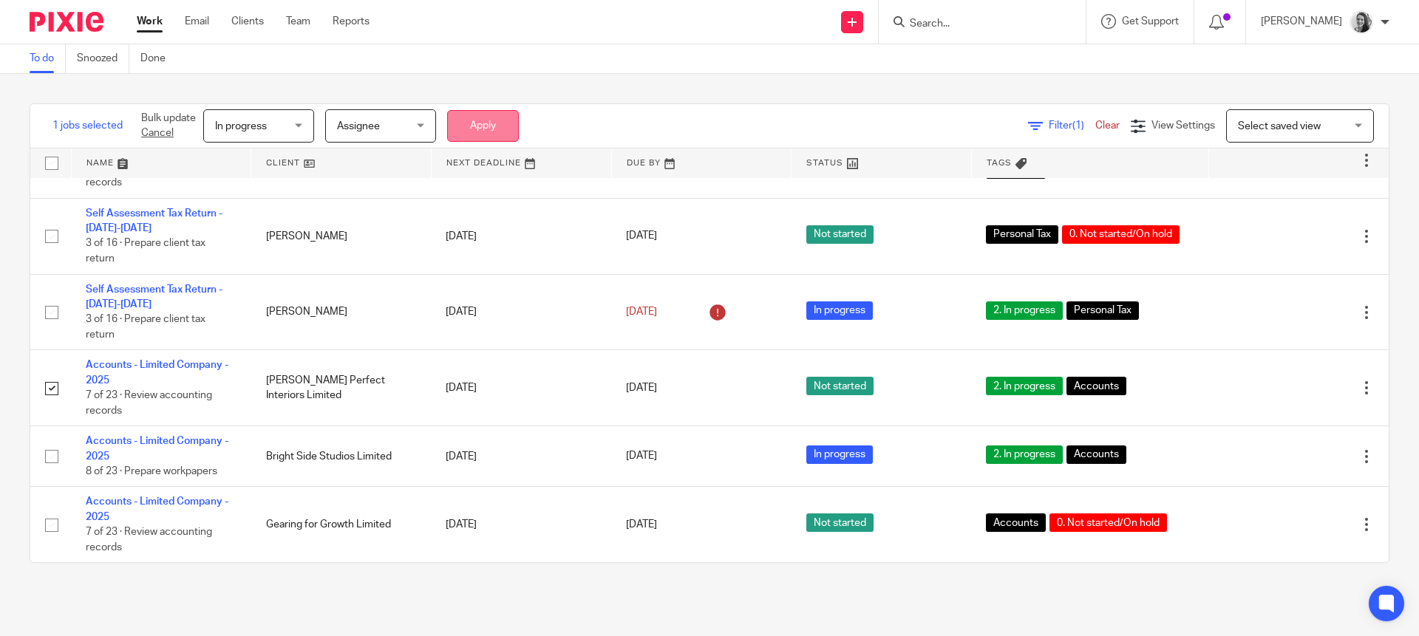
click at [462, 133] on button "Apply" at bounding box center [483, 126] width 72 height 32
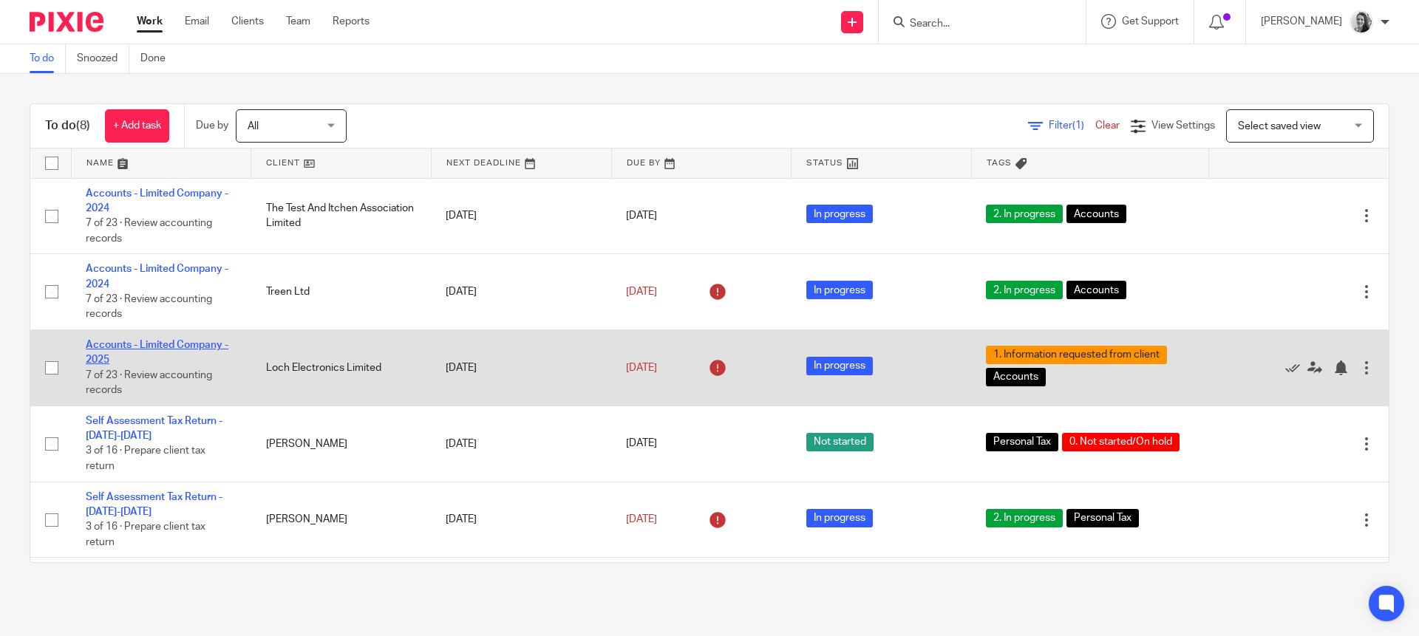
click at [101, 349] on link "Accounts - Limited Company - 2025" at bounding box center [157, 352] width 143 height 25
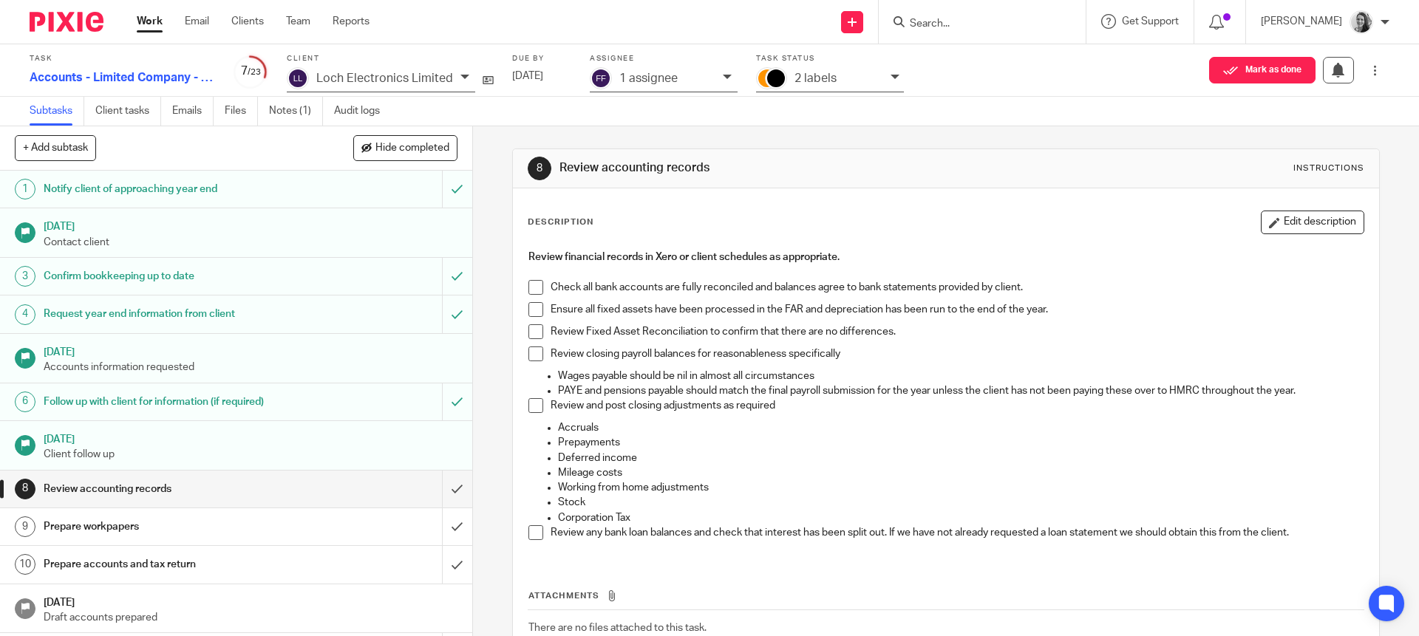
click at [989, 255] on h4 "Review financial records in Xero or client schedules as appropriate." at bounding box center [945, 257] width 835 height 15
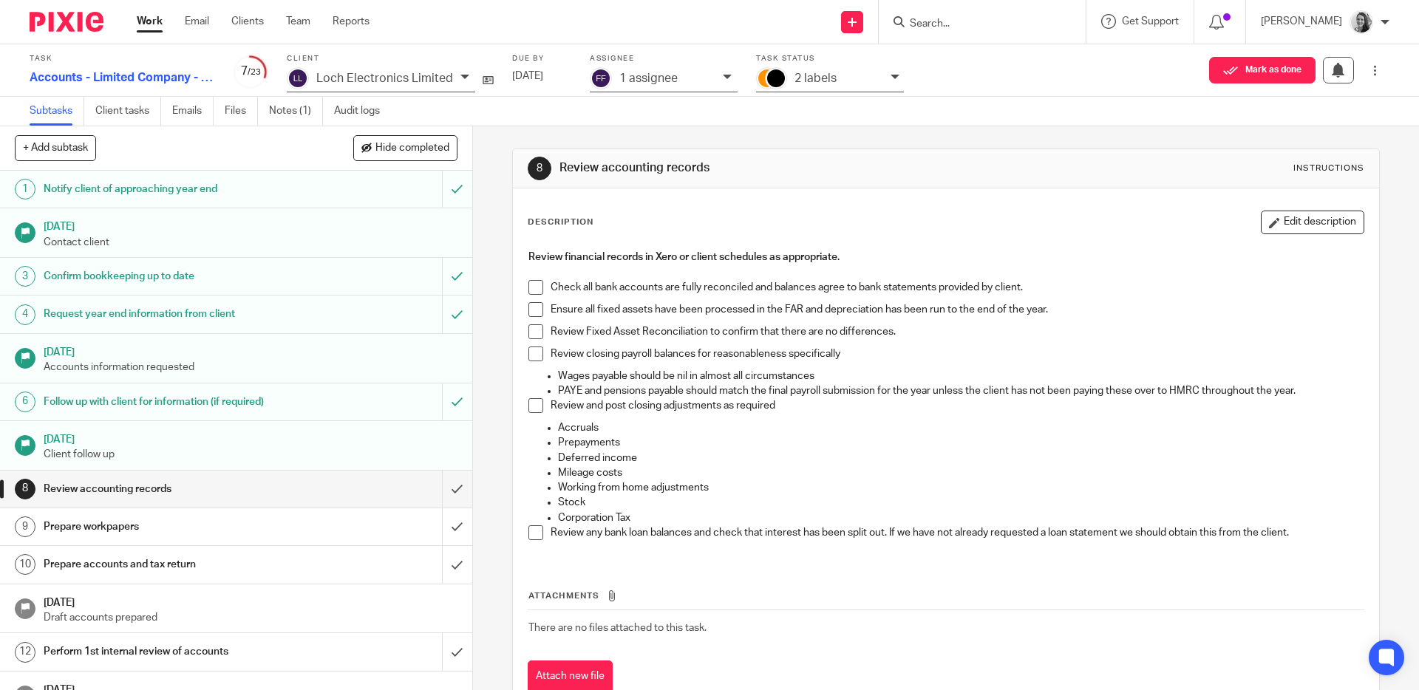
scroll to position [165, 0]
